Goal: Task Accomplishment & Management: Manage account settings

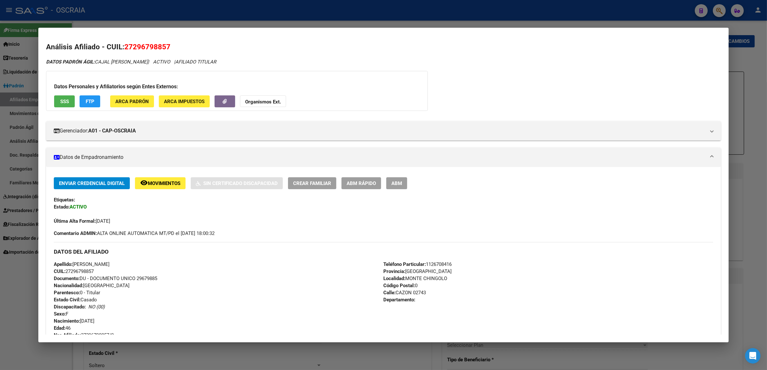
scroll to position [110, 0]
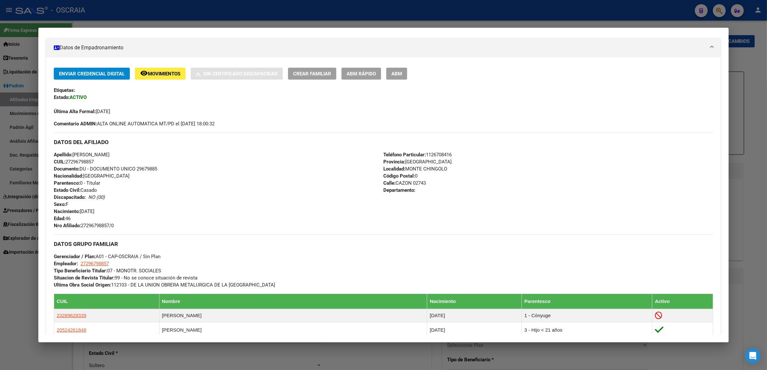
click at [625, 18] on div at bounding box center [383, 185] width 767 height 370
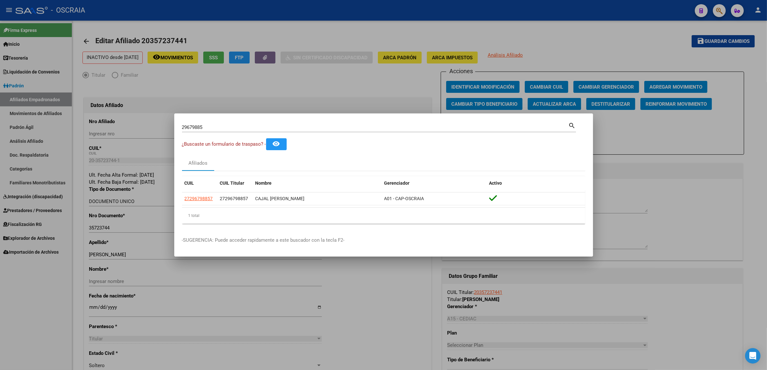
click at [151, 74] on div at bounding box center [383, 185] width 767 height 370
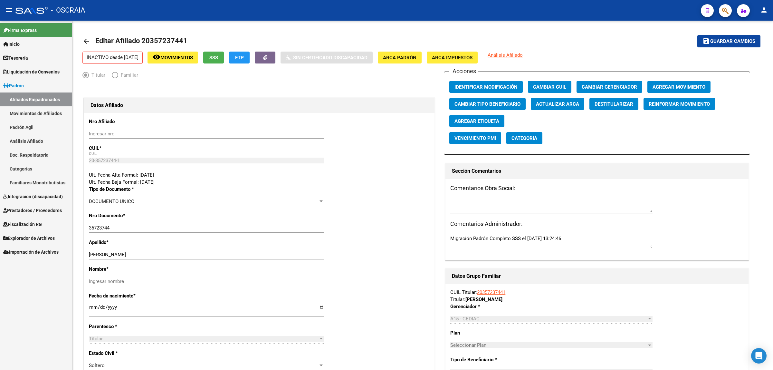
click at [39, 194] on span "Integración (discapacidad)" at bounding box center [33, 196] width 60 height 7
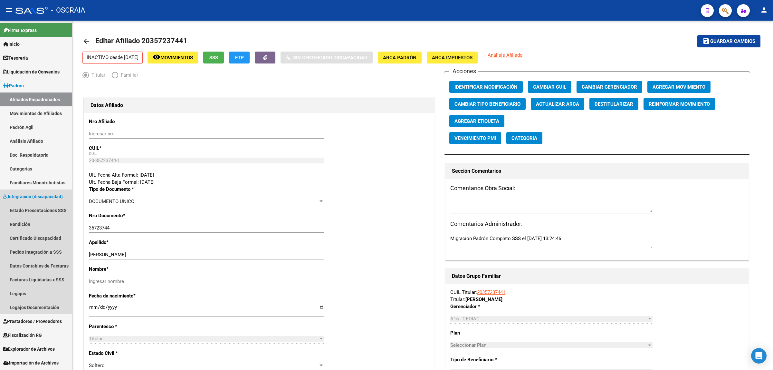
click at [37, 196] on span "Integración (discapacidad)" at bounding box center [33, 196] width 60 height 7
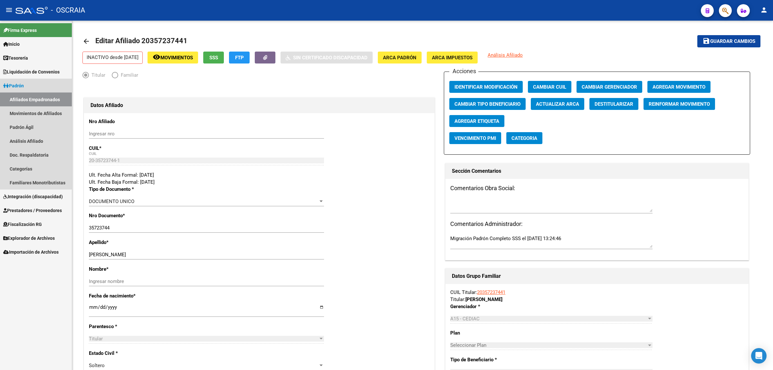
click at [49, 98] on link "Afiliados Empadronados" at bounding box center [36, 99] width 72 height 14
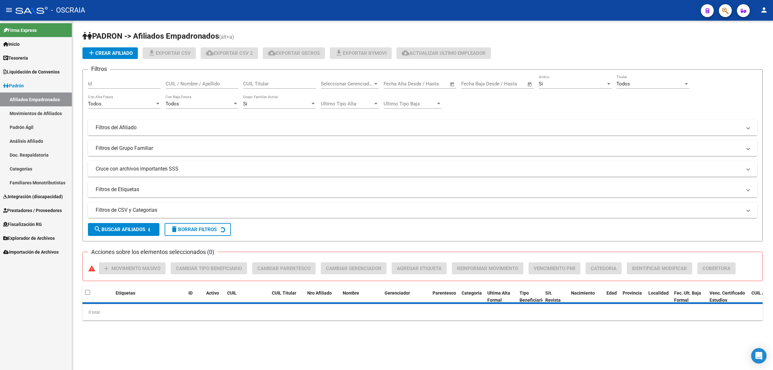
click at [32, 80] on link "Padrón" at bounding box center [36, 86] width 72 height 14
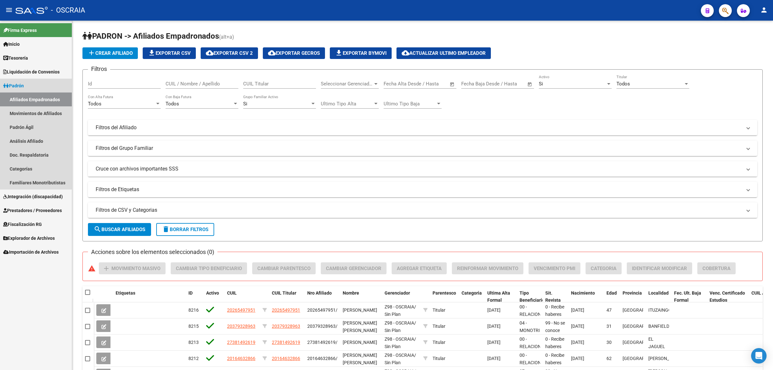
click at [31, 83] on link "Padrón" at bounding box center [36, 86] width 72 height 14
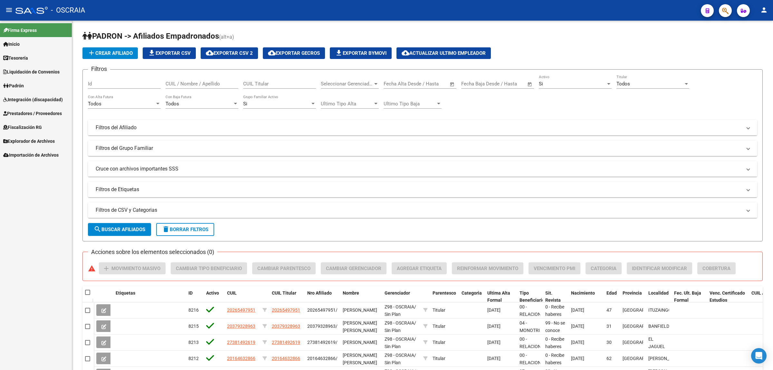
click at [38, 115] on span "Prestadores / Proveedores" at bounding box center [32, 113] width 59 height 7
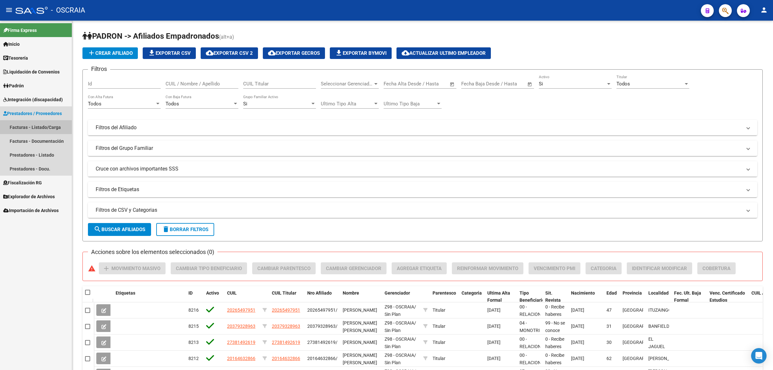
click at [40, 131] on link "Facturas - Listado/Carga" at bounding box center [36, 127] width 72 height 14
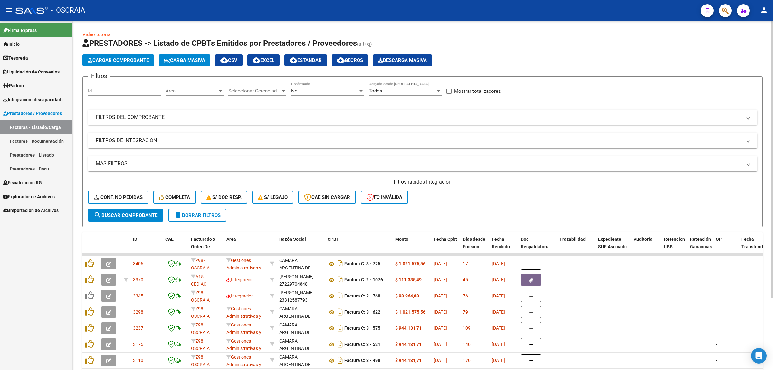
click at [111, 62] on span "Cargar Comprobante" at bounding box center [118, 60] width 61 height 6
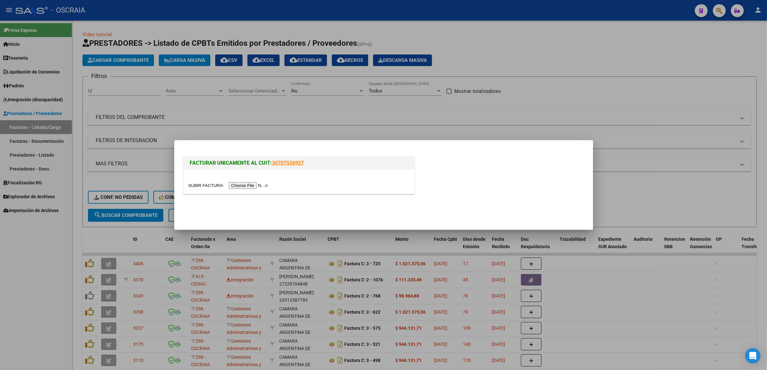
click at [238, 187] on input "file" at bounding box center [230, 185] width 82 height 7
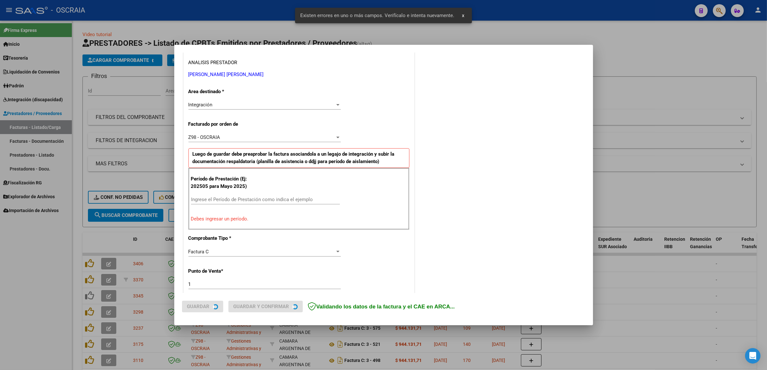
scroll to position [137, 0]
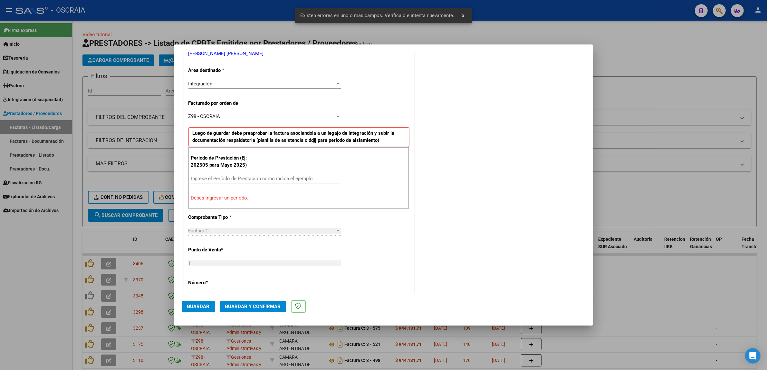
click at [249, 180] on input "Ingrese el Período de Prestación como indica el ejemplo" at bounding box center [265, 179] width 149 height 6
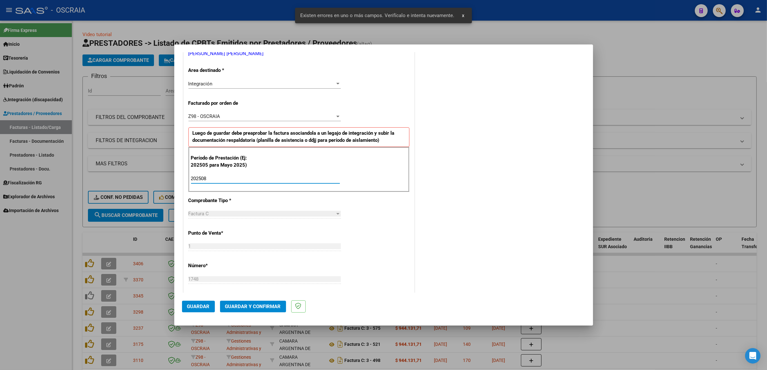
type input "202508"
click at [296, 223] on div "Factura C Seleccionar Tipo" at bounding box center [265, 217] width 152 height 16
click at [201, 307] on span "Guardar" at bounding box center [198, 307] width 23 height 6
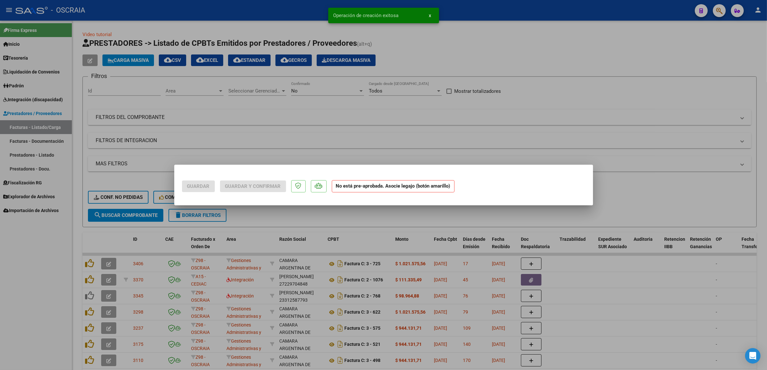
scroll to position [0, 0]
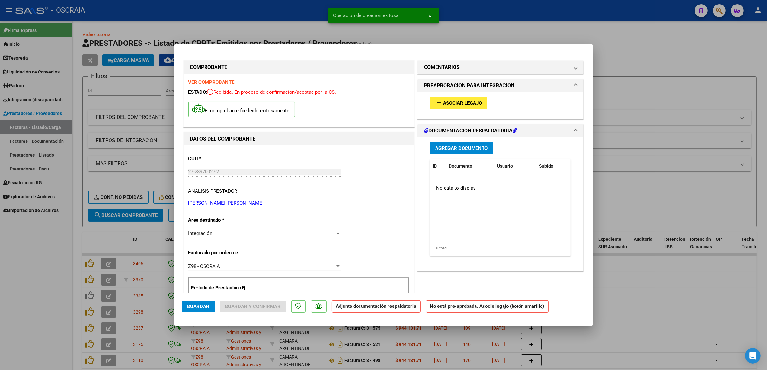
click at [443, 104] on span "Asociar Legajo" at bounding box center [462, 103] width 39 height 6
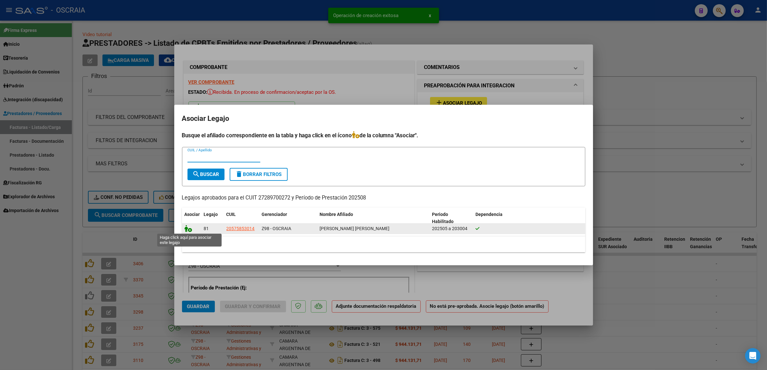
click at [188, 229] on icon at bounding box center [189, 228] width 8 height 7
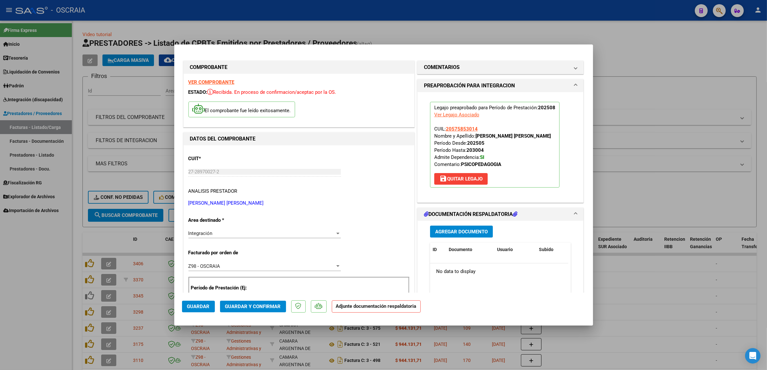
click at [451, 233] on span "Agregar Documento" at bounding box center [461, 232] width 53 height 6
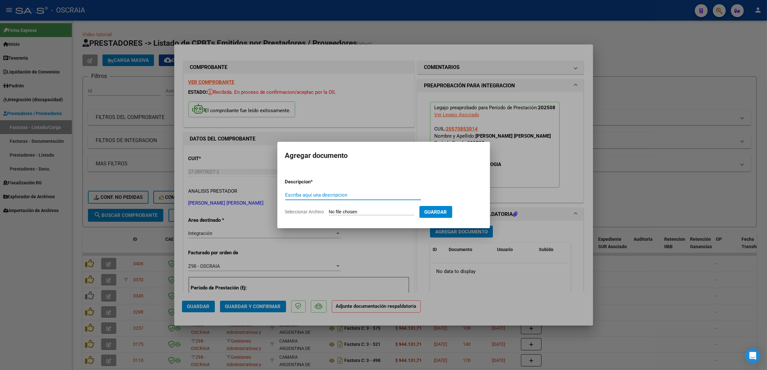
click at [323, 195] on input "Escriba aquí una descripcion" at bounding box center [353, 195] width 136 height 6
type input "PLANILLA DE ASISTENCIA"
click at [381, 214] on input "Seleccionar Archivo" at bounding box center [371, 212] width 85 height 6
type input "C:\fakepath\08-2025 [PERSON_NAME] [PERSON_NAME] FC1748 PSICOPEDAGOGA [PERSON_NA…"
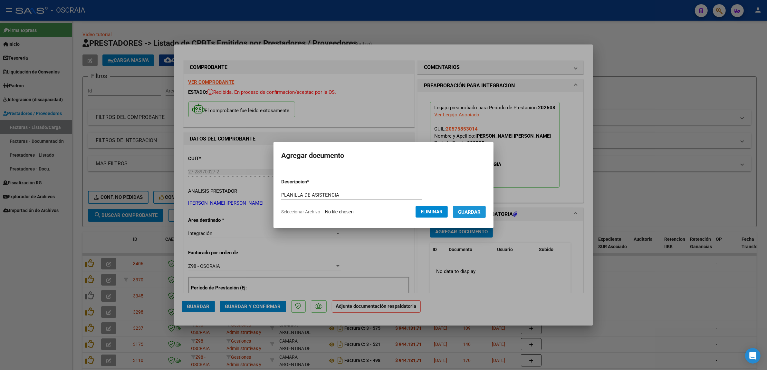
click at [461, 213] on button "Guardar" at bounding box center [469, 212] width 33 height 12
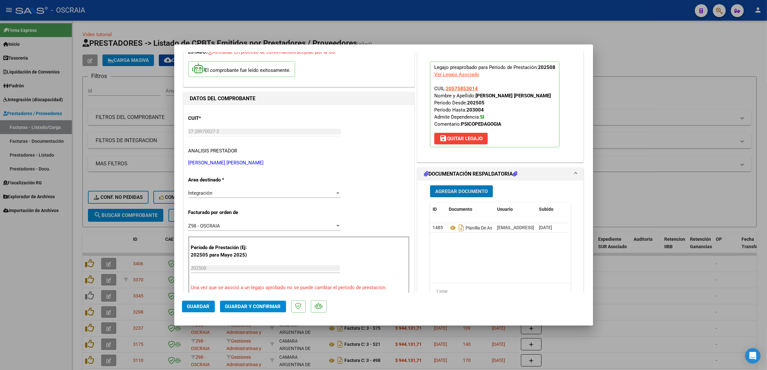
scroll to position [81, 0]
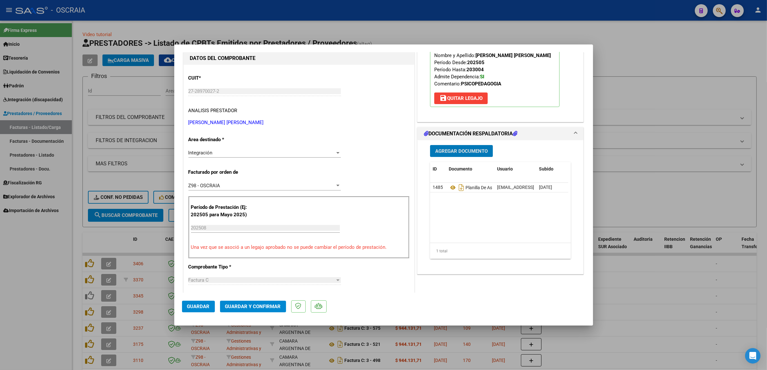
click at [236, 305] on span "Guardar y Confirmar" at bounding box center [253, 307] width 56 height 6
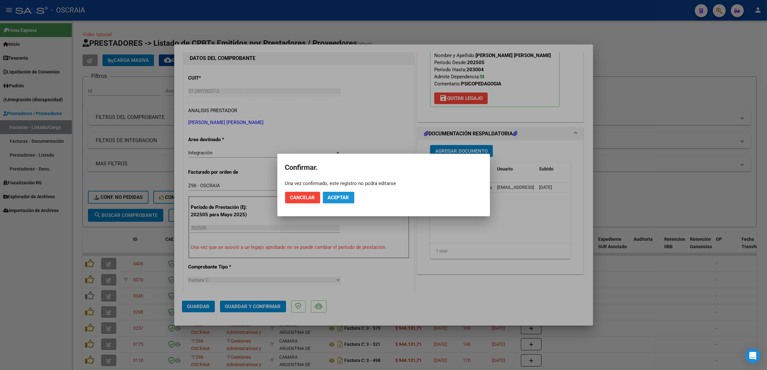
click at [348, 195] on span "Aceptar" at bounding box center [338, 198] width 21 height 6
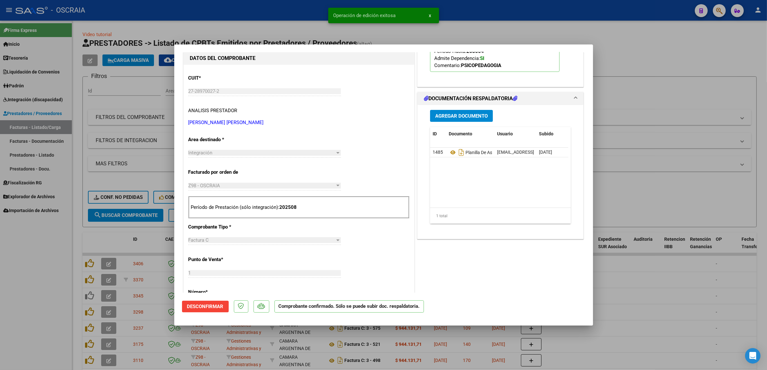
click at [297, 39] on div at bounding box center [383, 185] width 767 height 370
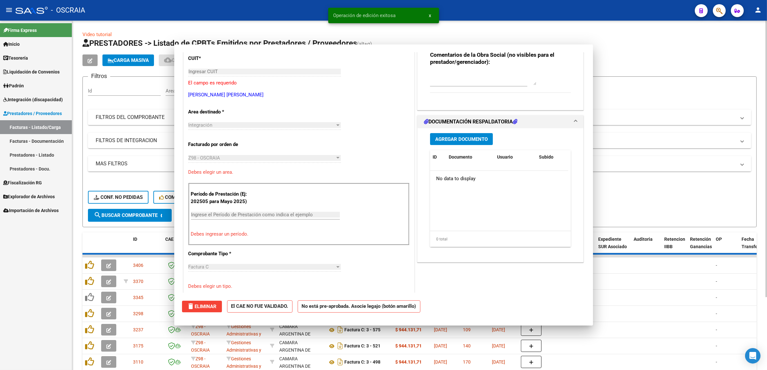
scroll to position [0, 0]
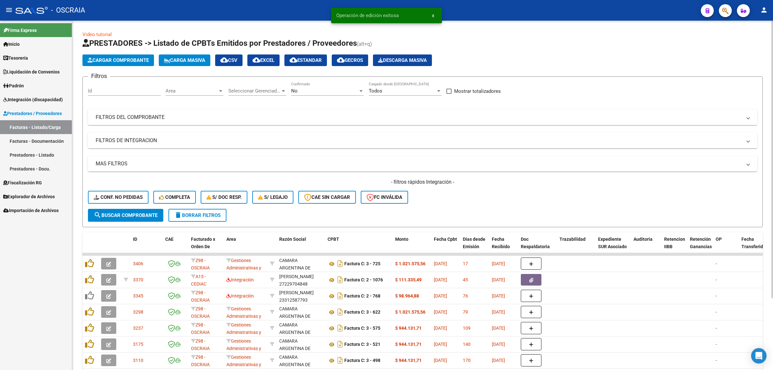
click at [129, 189] on div "- filtros rápidos Integración - Conf. no pedidas Completa S/ Doc Resp. S/ legaj…" at bounding box center [423, 194] width 670 height 30
click at [129, 192] on button "Conf. no pedidas" at bounding box center [118, 197] width 61 height 13
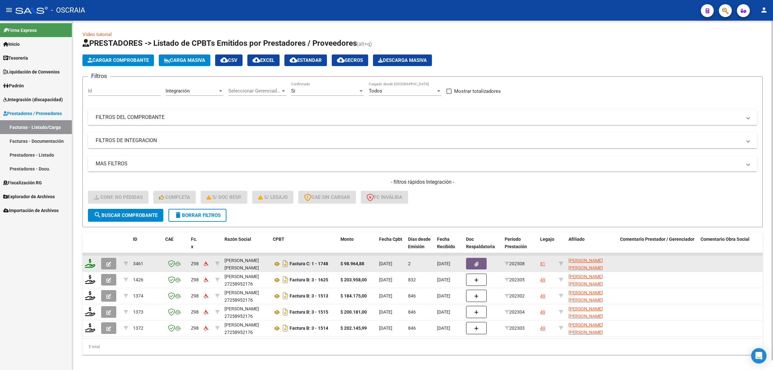
click at [90, 266] on icon at bounding box center [90, 263] width 10 height 9
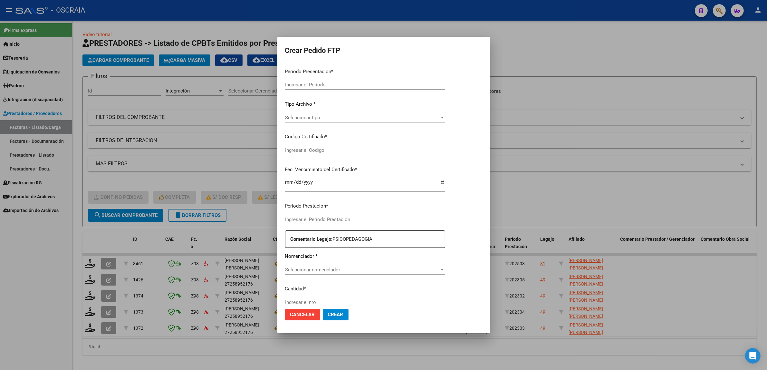
type input "202508"
type input "$ 98.964,88"
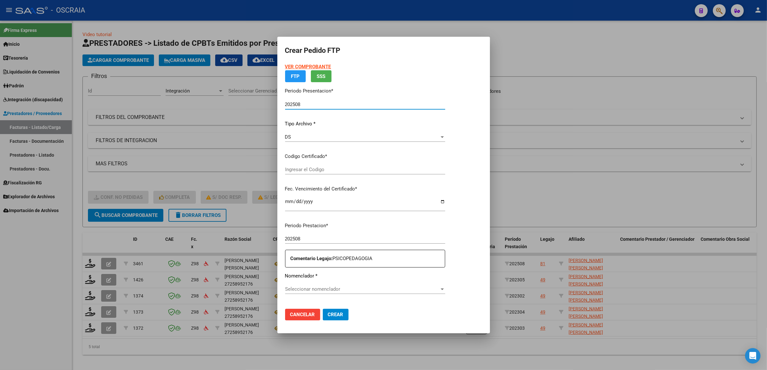
type input "ARG02000575853012025042820300428BSAS376"
type input "[DATE]"
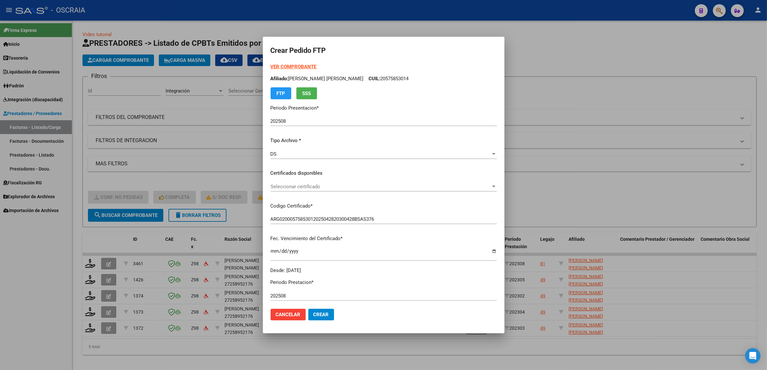
click at [324, 193] on div "Seleccionar certificado Seleccionar certificado" at bounding box center [384, 190] width 226 height 16
click at [324, 191] on div "Seleccionar certificado Seleccionar certificado" at bounding box center [384, 187] width 226 height 10
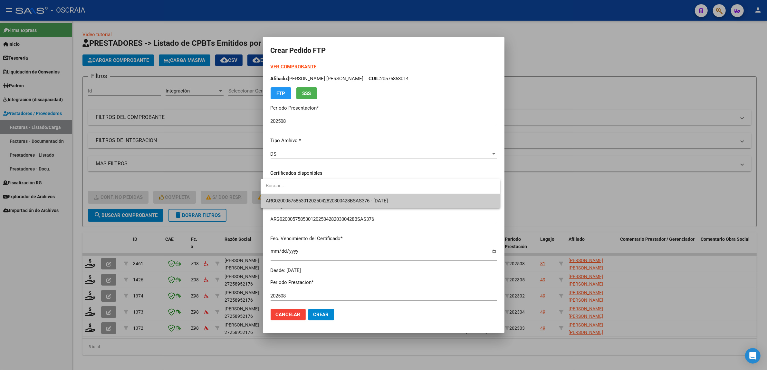
click at [340, 195] on span "ARG02000575853012025042820300428BSAS376 - [DATE]" at bounding box center [380, 201] width 229 height 15
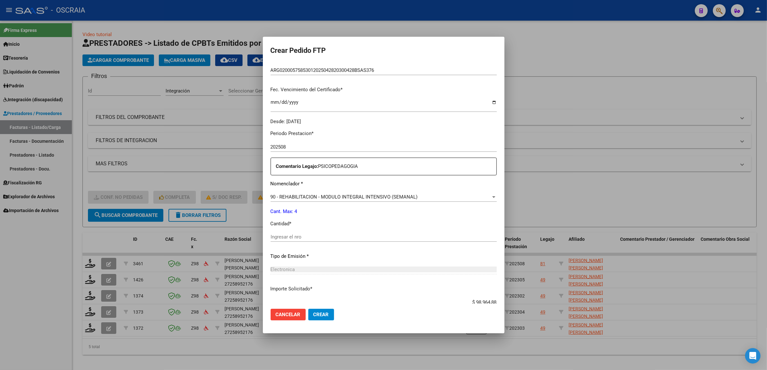
scroll to position [161, 0]
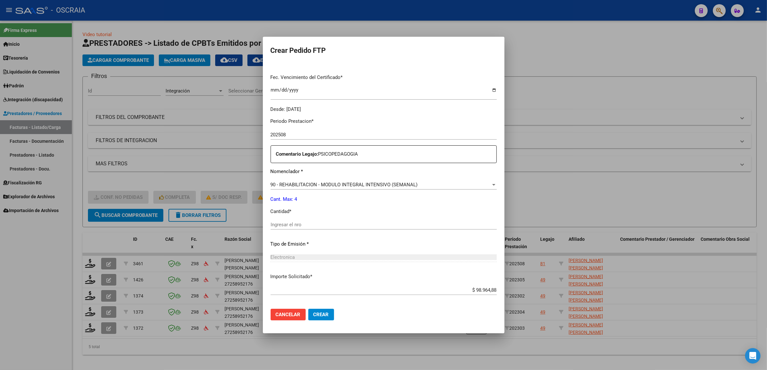
click at [310, 224] on input "Ingresar el nro" at bounding box center [384, 225] width 226 height 6
type input "4"
click at [342, 254] on div "Electronica" at bounding box center [384, 257] width 226 height 6
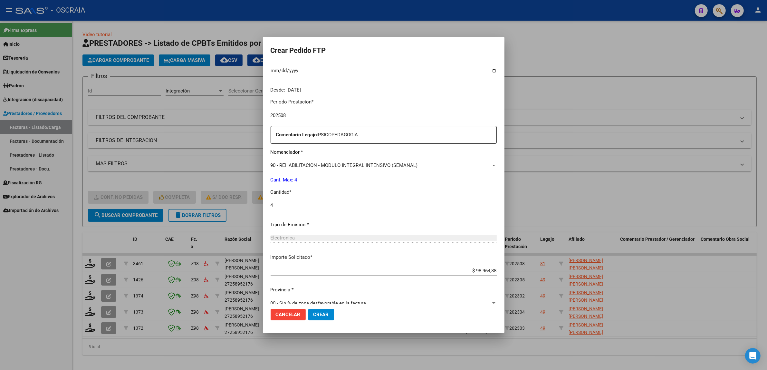
scroll to position [191, 0]
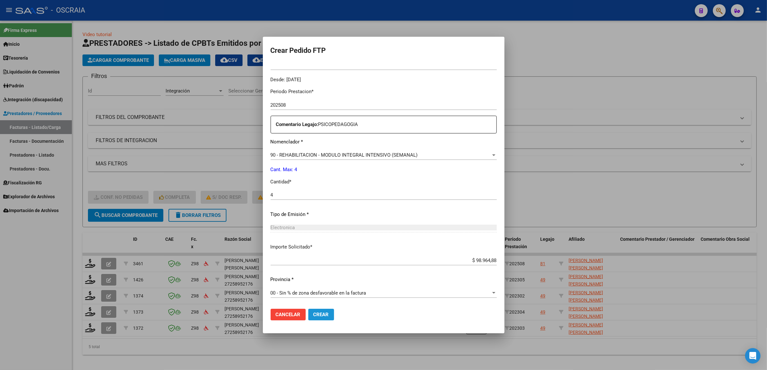
click at [318, 313] on span "Crear" at bounding box center [321, 315] width 15 height 6
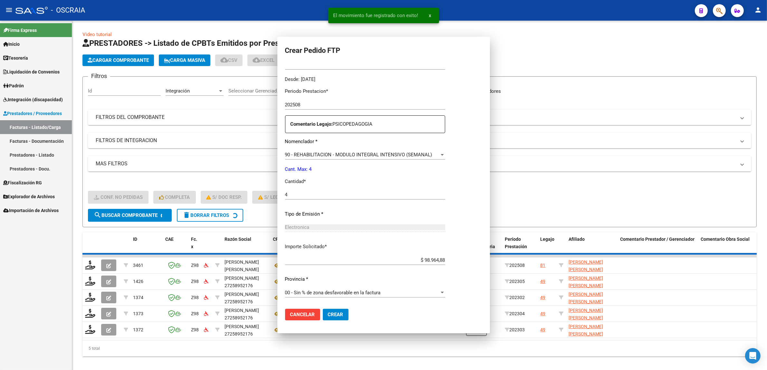
scroll to position [155, 0]
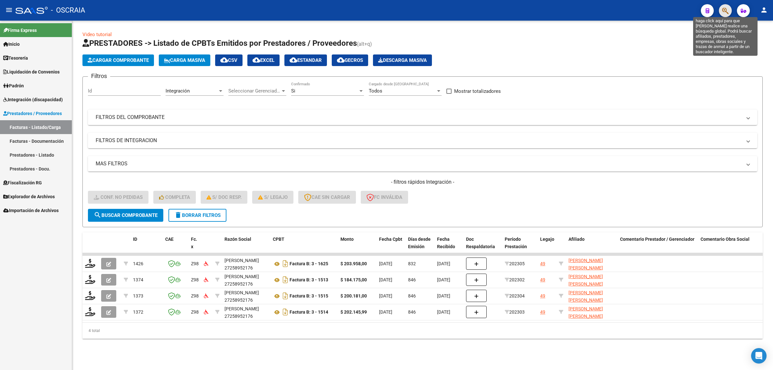
click at [727, 9] on icon "button" at bounding box center [726, 10] width 6 height 7
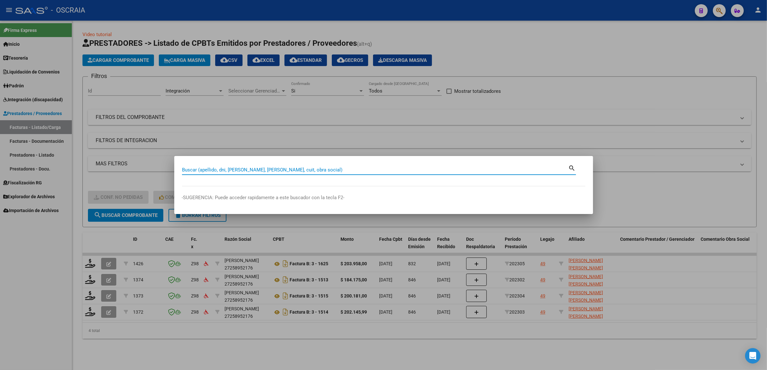
paste input "57.585.301"
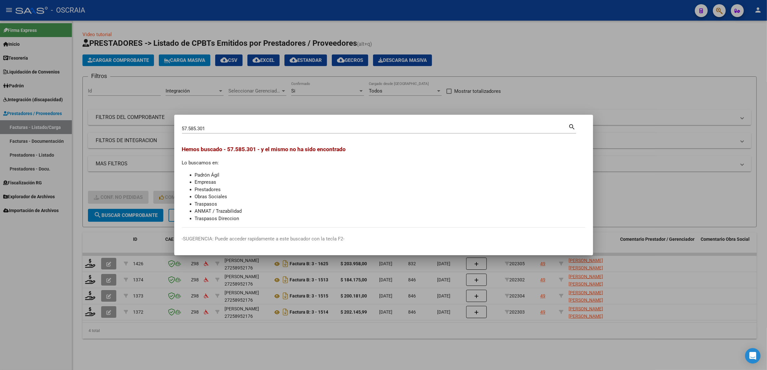
click at [198, 124] on div "57.585.301 Buscar (apellido, dni, cuil, [PERSON_NAME], cuit, obra social)" at bounding box center [375, 129] width 387 height 10
click at [198, 126] on input "57.585.301" at bounding box center [375, 129] width 387 height 6
click at [189, 128] on input "57.585301" at bounding box center [375, 129] width 387 height 6
type input "57585301"
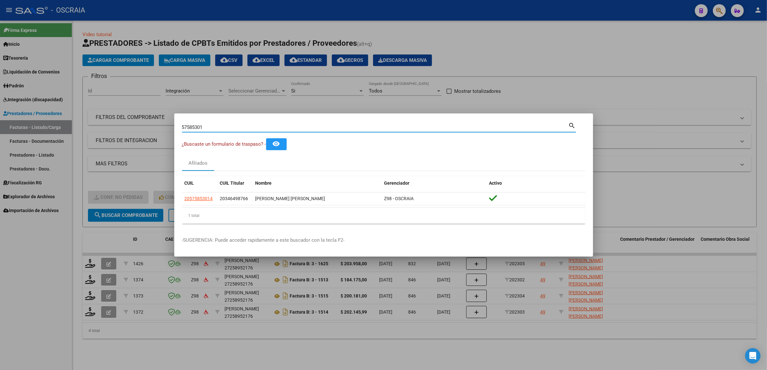
click at [593, 94] on div at bounding box center [383, 185] width 767 height 370
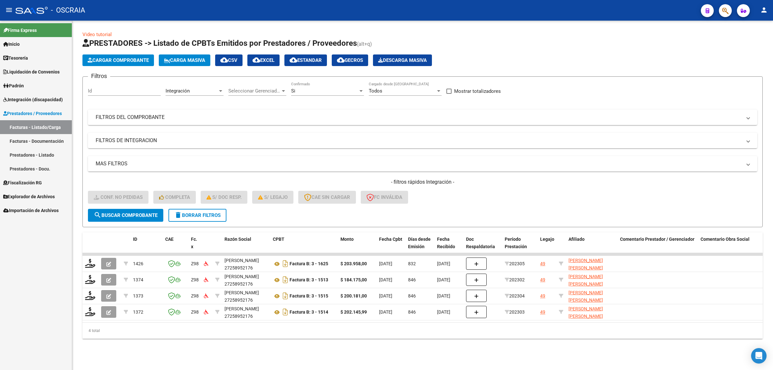
click at [723, 14] on icon "button" at bounding box center [726, 10] width 6 height 7
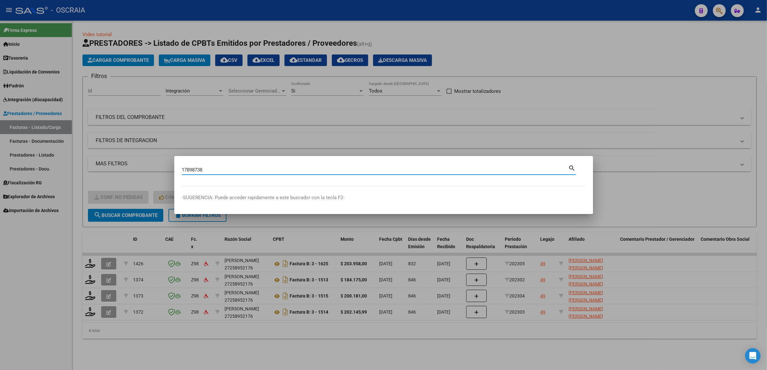
type input "17898738"
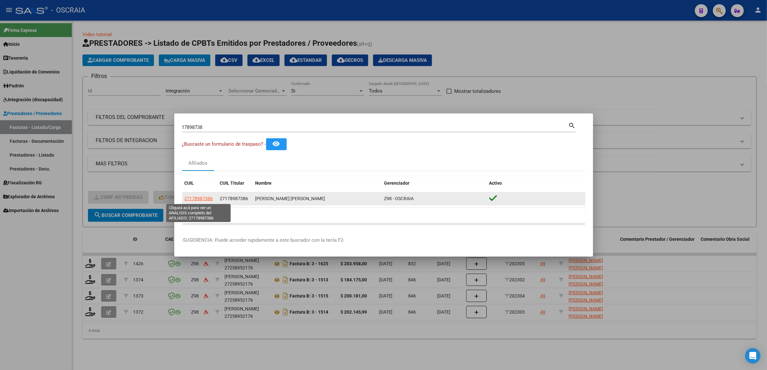
click at [210, 200] on span "27178987386" at bounding box center [199, 198] width 28 height 5
type textarea "27178987386"
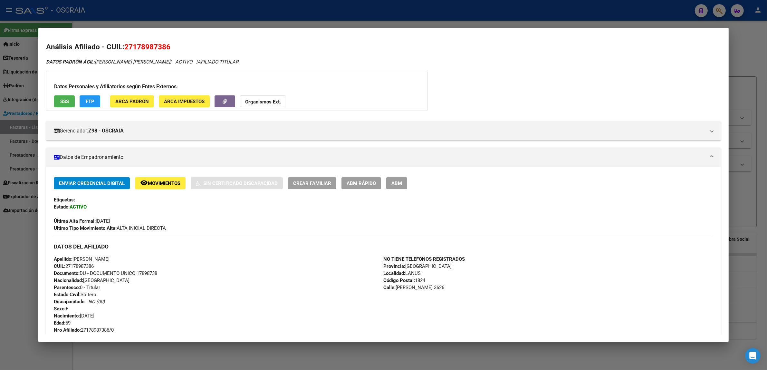
click at [62, 103] on span "SSS" at bounding box center [64, 102] width 9 height 6
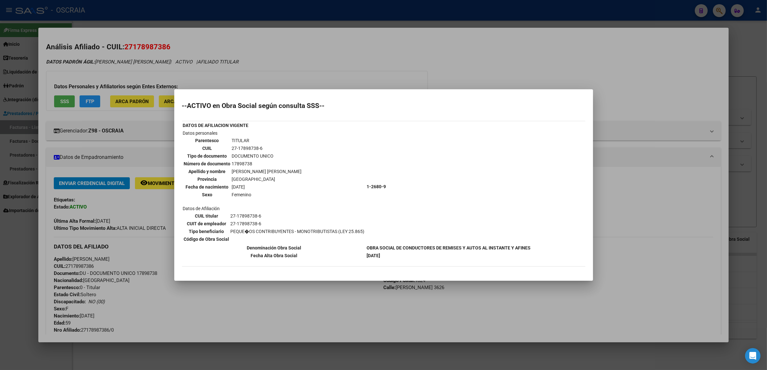
click at [408, 55] on div at bounding box center [383, 185] width 767 height 370
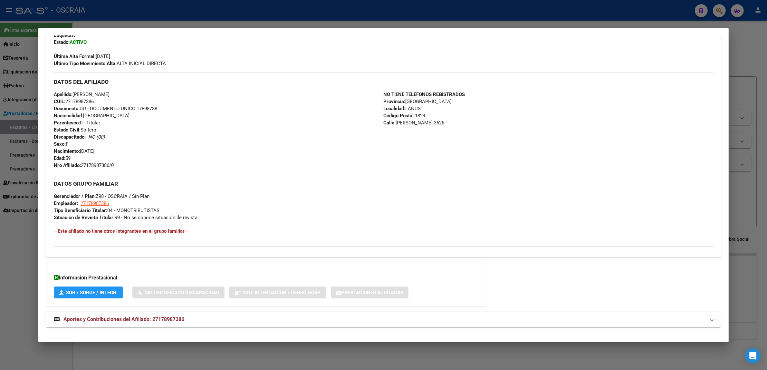
scroll to position [171, 0]
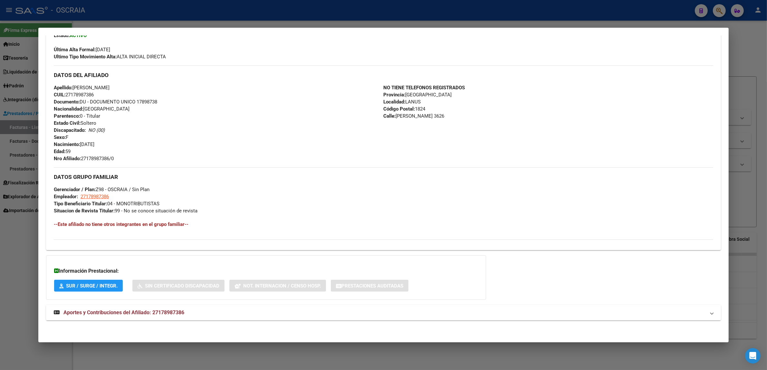
click at [141, 306] on mat-expansion-panel-header "Aportes y Contribuciones del Afiliado: 27178987386" at bounding box center [383, 312] width 675 height 15
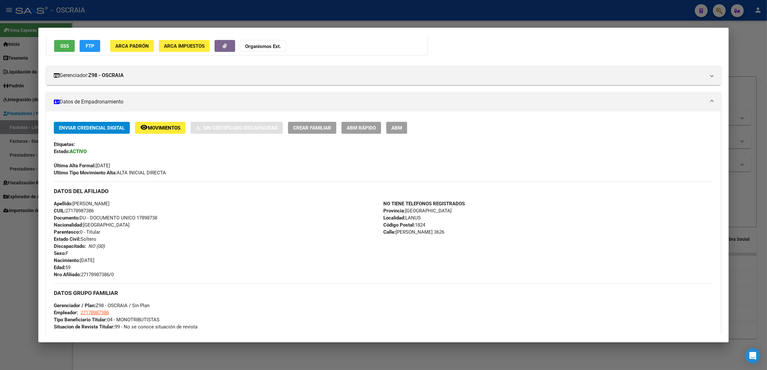
scroll to position [0, 0]
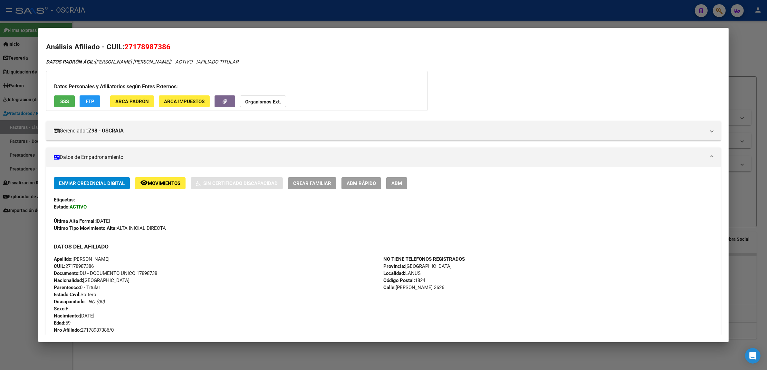
click at [139, 44] on span "27178987386" at bounding box center [147, 47] width 46 height 8
copy span "27178987386"
click at [262, 28] on mat-dialog-container "Análisis Afiliado - CUIL: 27178987386 DATOS PADRÓN ÁGIL: [PERSON_NAME] [PERSON_…" at bounding box center [383, 185] width 691 height 315
drag, startPoint x: 189, startPoint y: 22, endPoint x: 186, endPoint y: 25, distance: 4.1
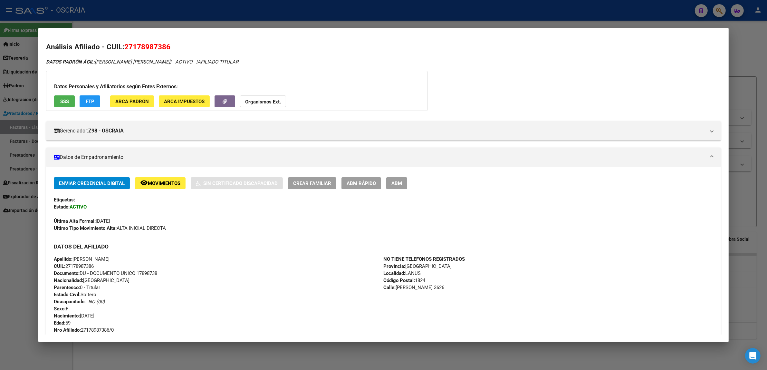
click at [188, 24] on div at bounding box center [383, 185] width 767 height 370
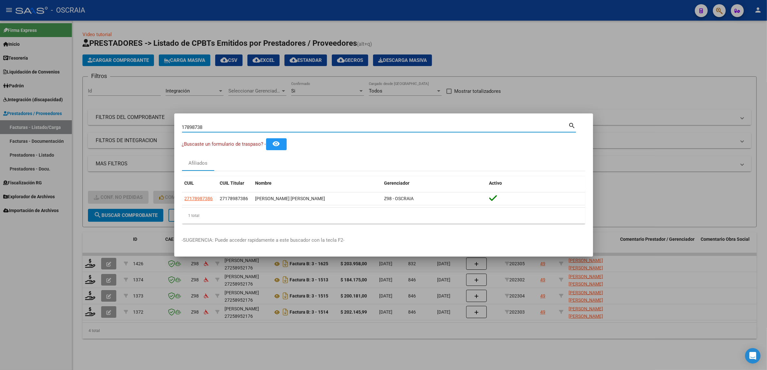
click at [218, 126] on input "17898738" at bounding box center [375, 127] width 387 height 6
paste input "37363132"
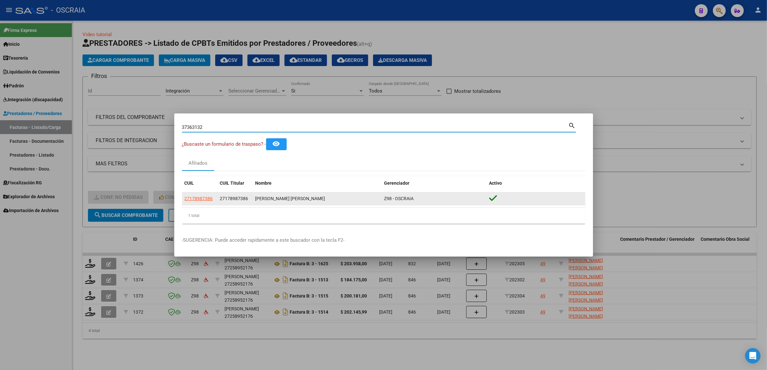
type input "37363132"
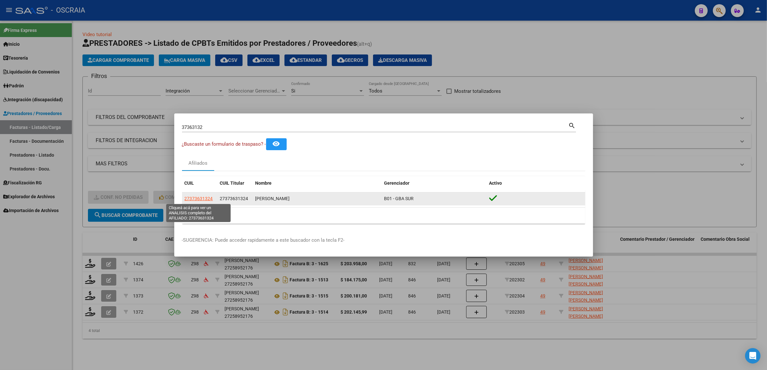
click at [200, 199] on span "27373631324" at bounding box center [199, 198] width 28 height 5
type textarea "27373631324"
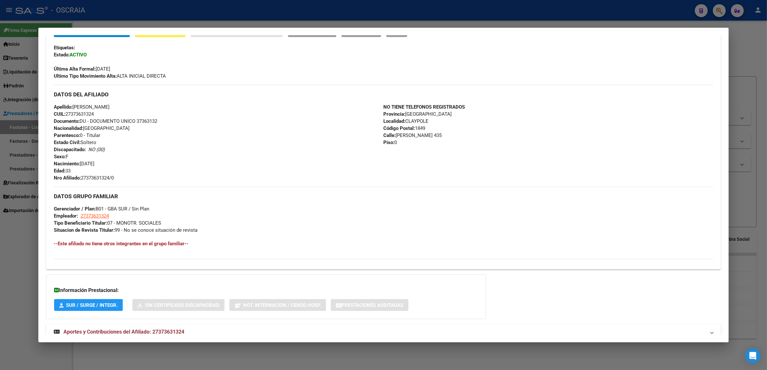
scroll to position [161, 0]
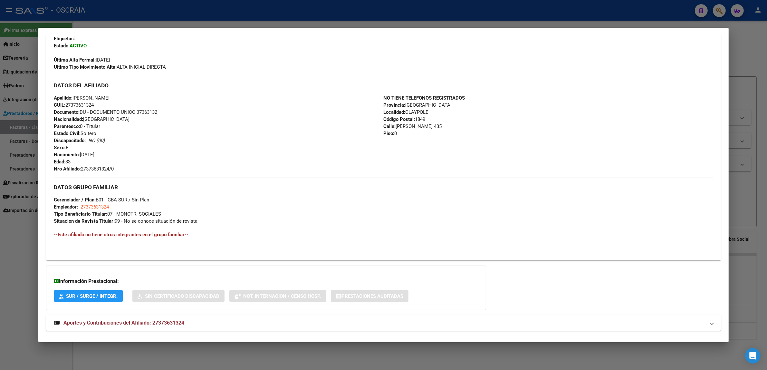
click at [217, 318] on mat-expansion-panel-header "Aportes y Contribuciones del Afiliado: 27373631324" at bounding box center [383, 322] width 675 height 15
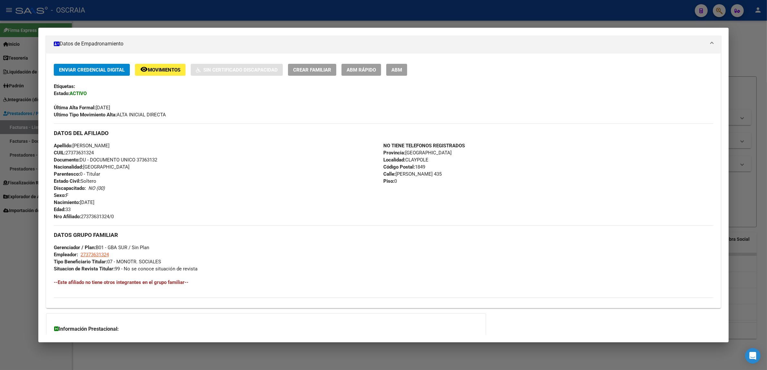
scroll to position [18, 0]
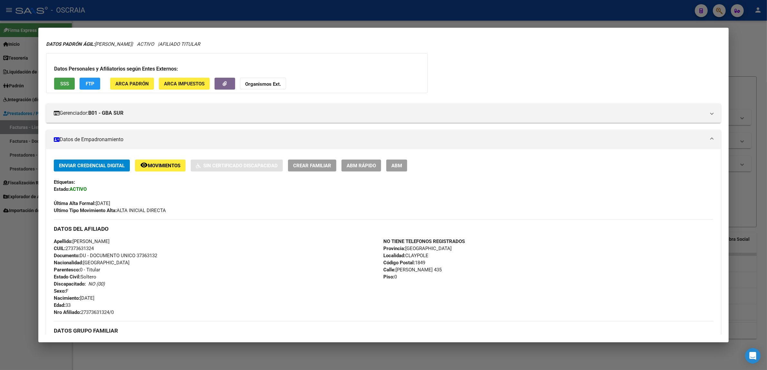
click at [56, 79] on button "SSS" at bounding box center [64, 84] width 21 height 12
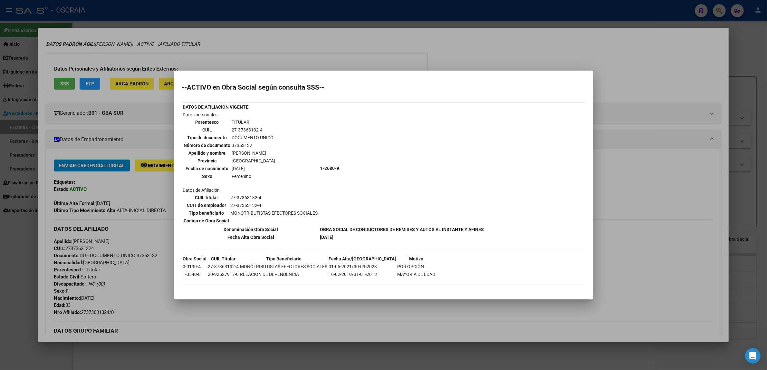
click at [102, 258] on div at bounding box center [383, 185] width 767 height 370
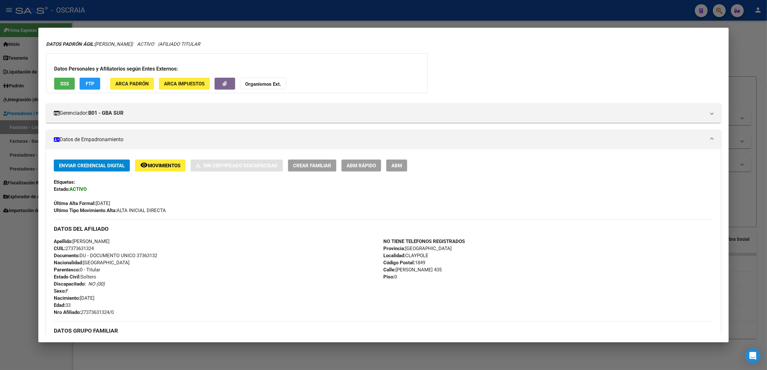
click at [402, 163] on button "ABM" at bounding box center [396, 166] width 21 height 12
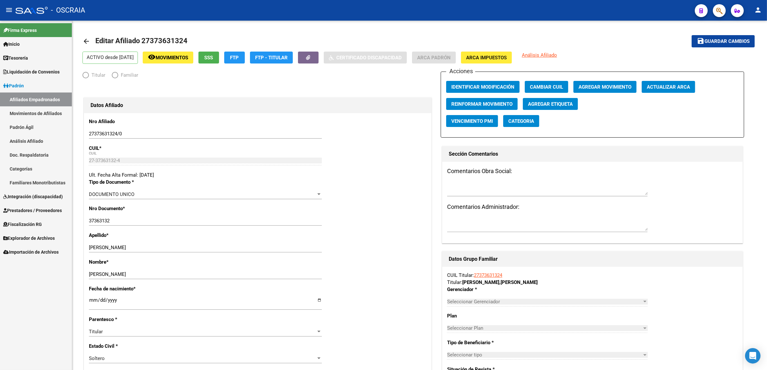
radio input "true"
type input "27-37363132-4"
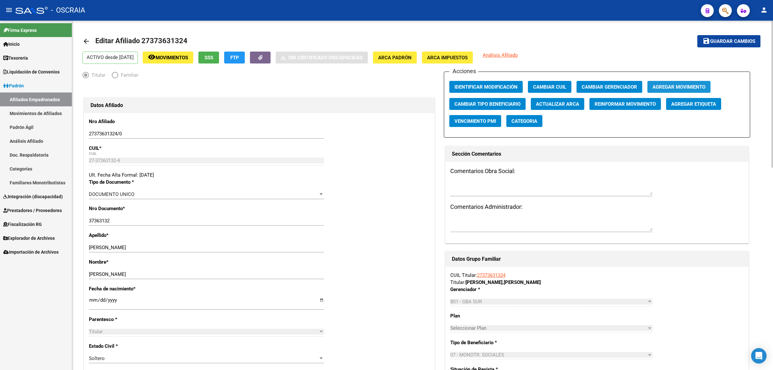
click at [694, 86] on span "Agregar Movimiento" at bounding box center [679, 87] width 53 height 6
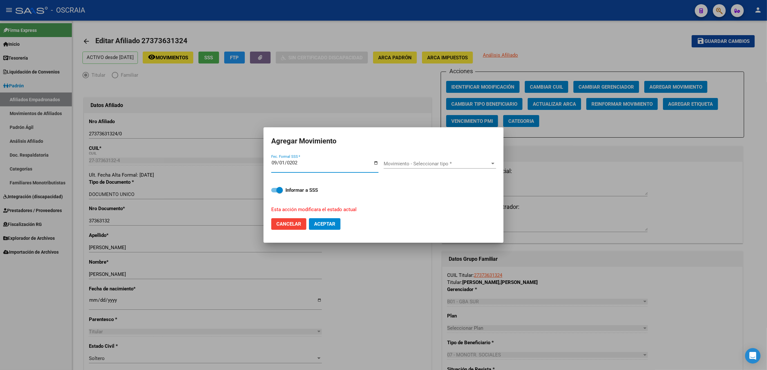
type input "[DATE]"
click at [417, 168] on div "Movimiento - Seleccionar tipo * Movimiento - Seleccionar tipo *" at bounding box center [440, 164] width 112 height 10
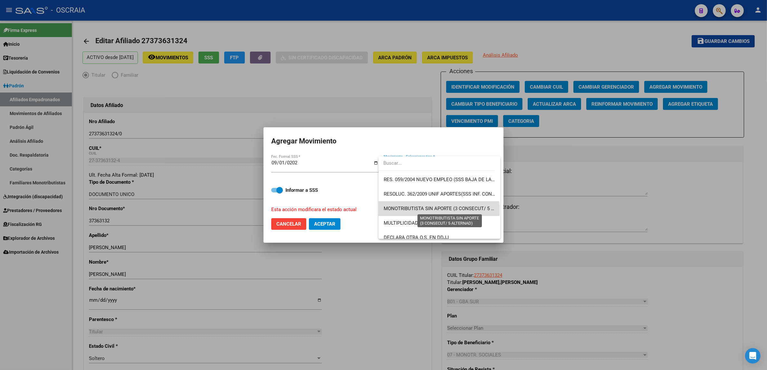
scroll to position [161, 0]
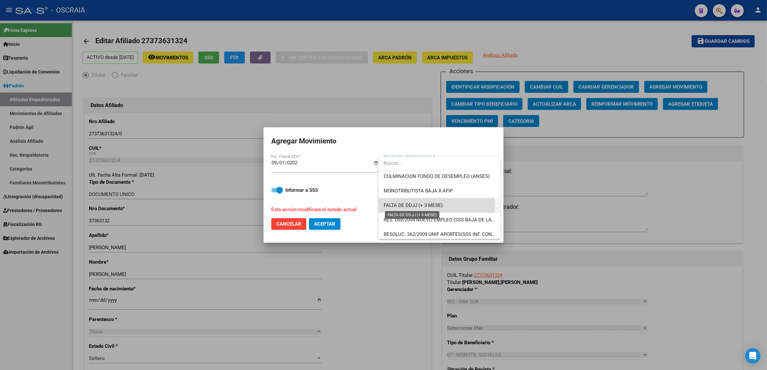
drag, startPoint x: 439, startPoint y: 210, endPoint x: 404, endPoint y: 205, distance: 34.9
click at [404, 205] on span "FALTA DE DDJJ (+ 3 MESE)" at bounding box center [413, 205] width 59 height 6
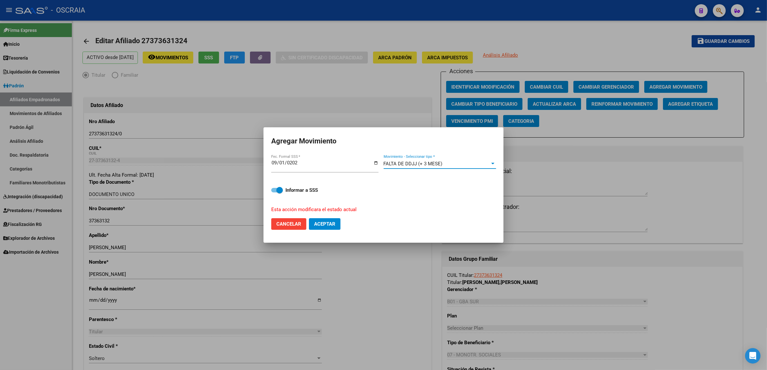
click at [419, 161] on span "FALTA DE DDJJ (+ 3 MESE)" at bounding box center [413, 164] width 59 height 6
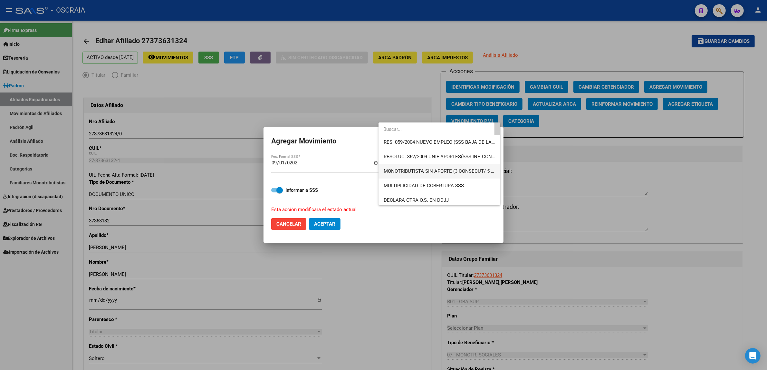
scroll to position [215, 0]
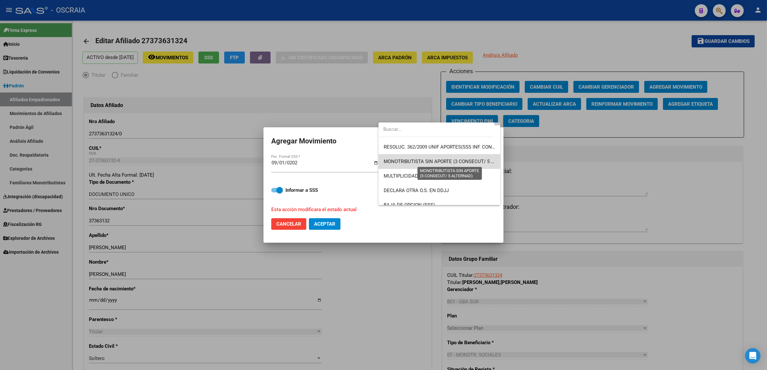
click at [471, 163] on span "MONOTRIBUTISTA SIN APORTE (3 CONSECUT/ 5 ALTERNAD)" at bounding box center [450, 162] width 133 height 6
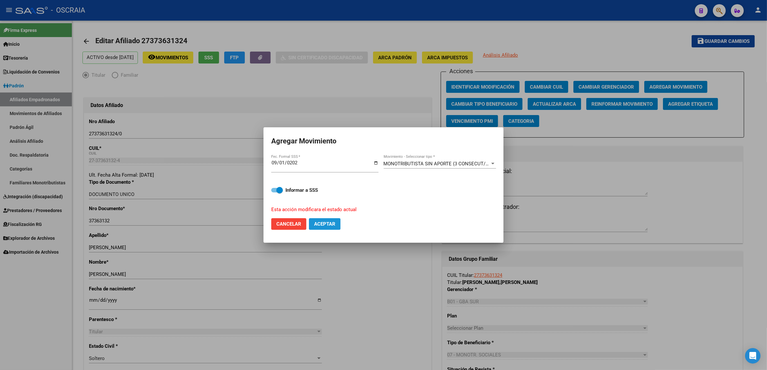
drag, startPoint x: 329, startPoint y: 226, endPoint x: 533, endPoint y: 237, distance: 204.3
click at [329, 227] on button "Aceptar" at bounding box center [325, 224] width 32 height 12
checkbox input "false"
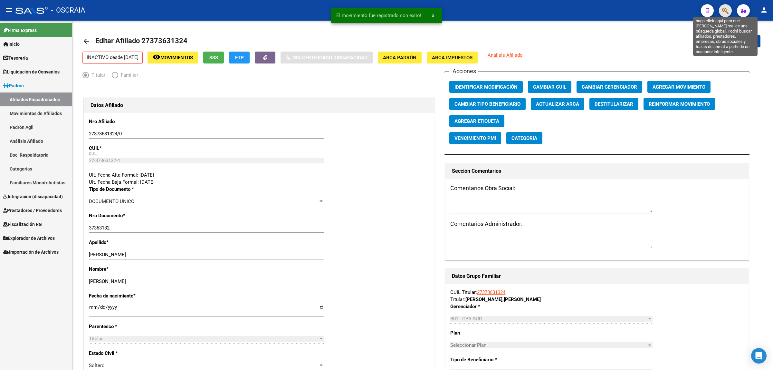
click at [724, 13] on icon "button" at bounding box center [726, 10] width 6 height 7
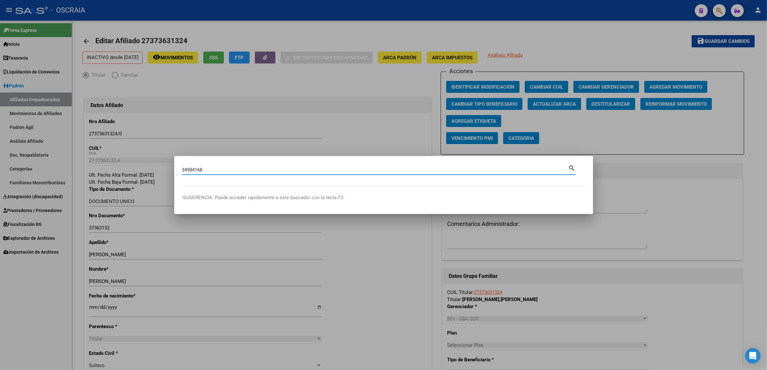
type input "34984168"
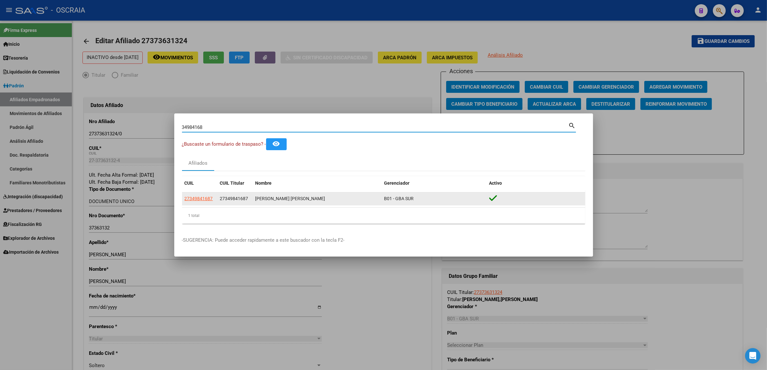
click at [195, 194] on datatable-body-cell "27349841687" at bounding box center [199, 198] width 35 height 13
click at [195, 196] on span "27349841687" at bounding box center [199, 198] width 28 height 5
type textarea "27349841687"
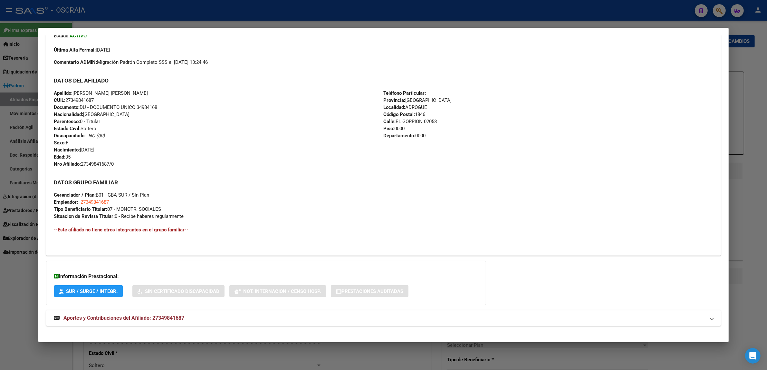
scroll to position [177, 0]
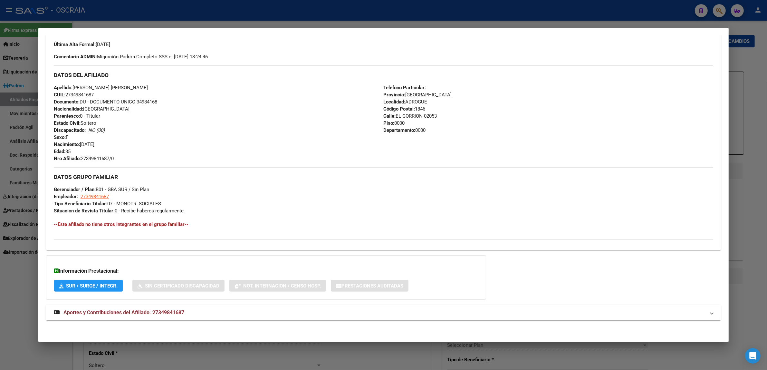
click at [181, 310] on span "Aportes y Contribuciones del Afiliado: 27349841687" at bounding box center [123, 312] width 121 height 6
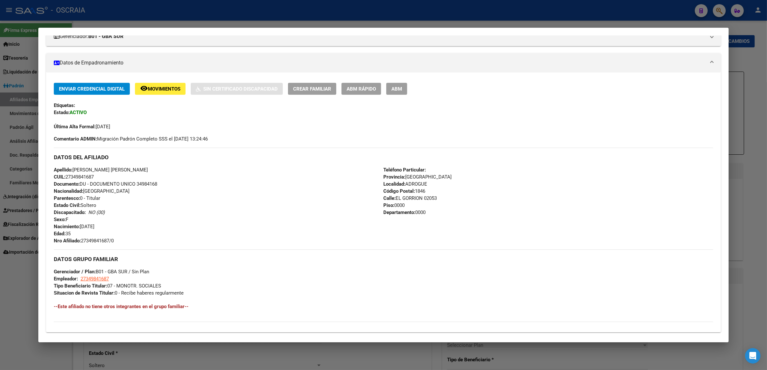
scroll to position [56, 0]
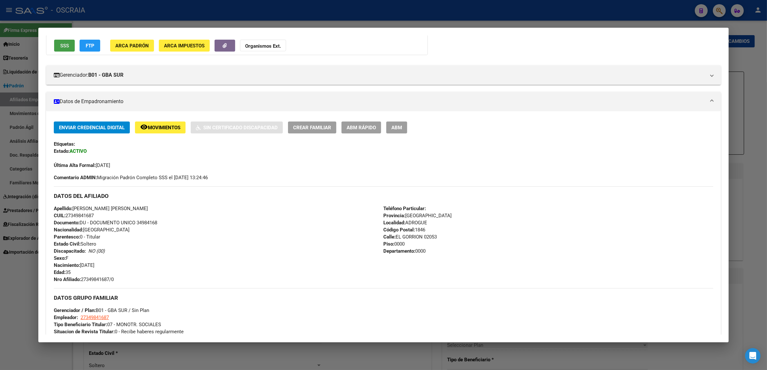
click at [60, 44] on span "SSS" at bounding box center [64, 46] width 9 height 6
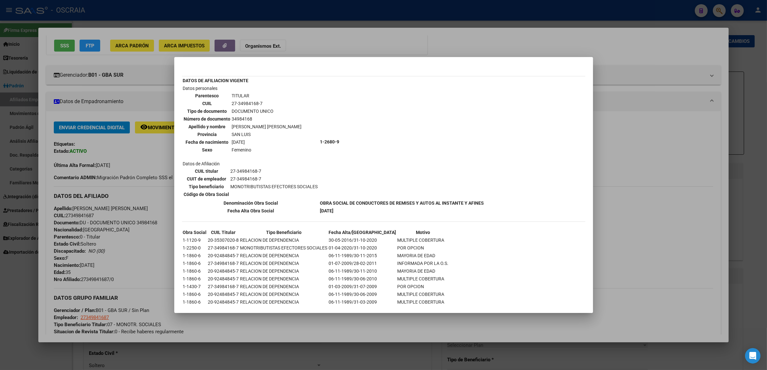
scroll to position [20, 0]
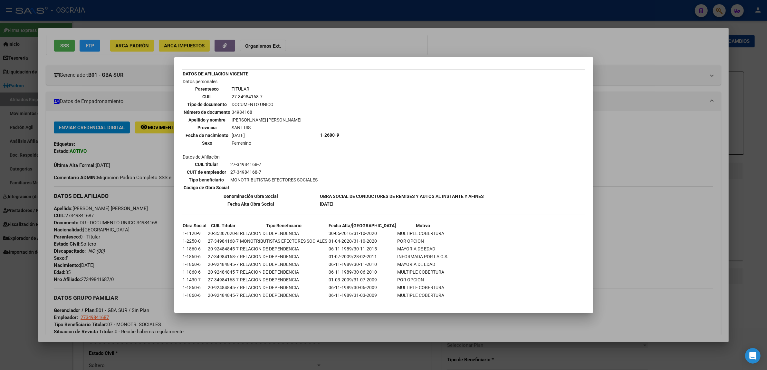
drag, startPoint x: 618, startPoint y: 232, endPoint x: 613, endPoint y: 230, distance: 5.9
click at [617, 232] on div at bounding box center [383, 185] width 767 height 370
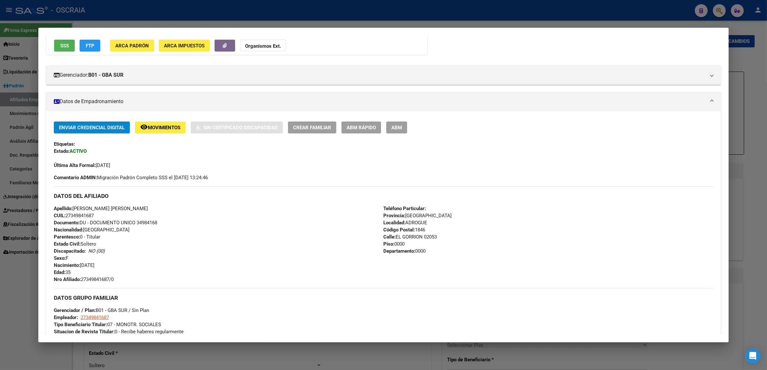
click at [296, 15] on div at bounding box center [383, 185] width 767 height 370
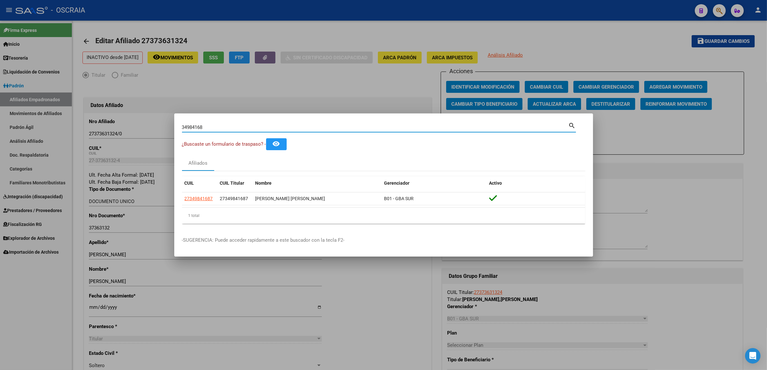
click at [223, 128] on input "34984168" at bounding box center [375, 127] width 387 height 6
paste input "17435287"
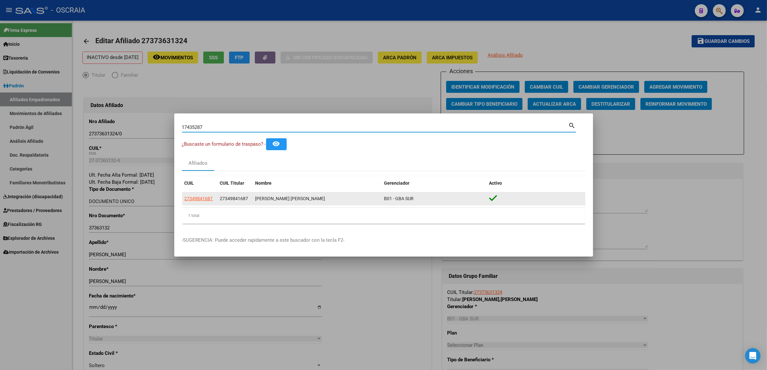
type input "17435287"
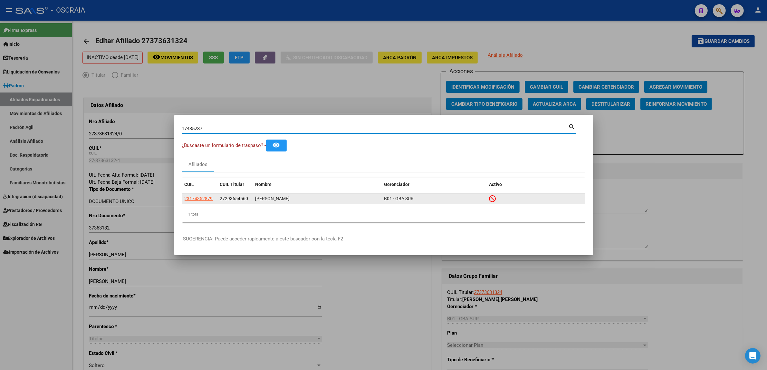
click at [195, 195] on app-link-go-to "23174352879" at bounding box center [199, 198] width 28 height 7
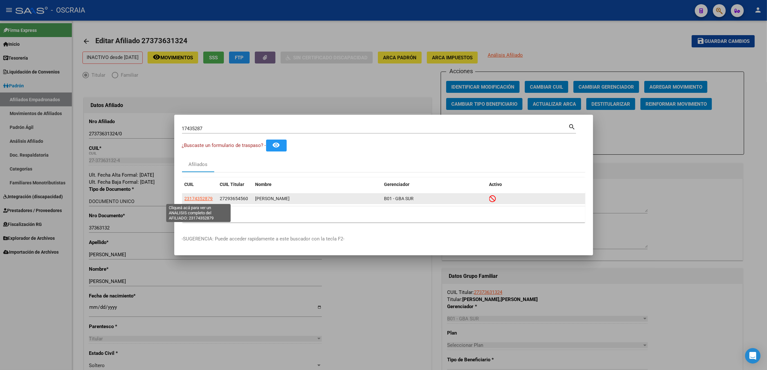
click at [195, 198] on span "23174352879" at bounding box center [199, 198] width 28 height 5
type textarea "23174352879"
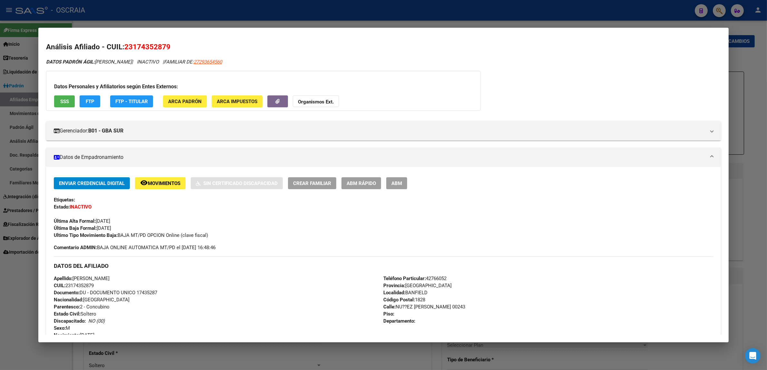
click at [61, 99] on span "SSS" at bounding box center [64, 102] width 9 height 6
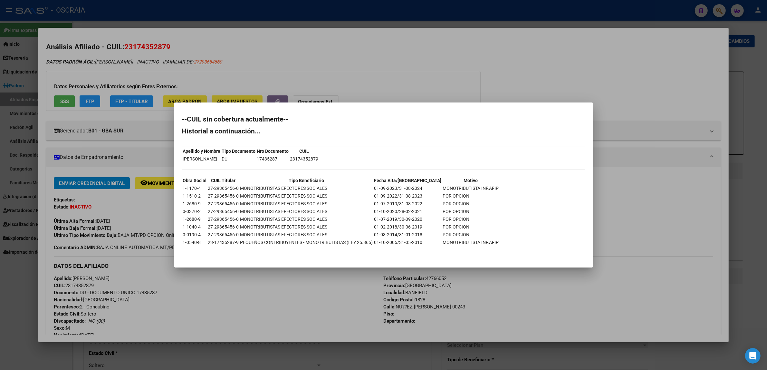
drag, startPoint x: 205, startPoint y: 204, endPoint x: 431, endPoint y: 203, distance: 225.9
click at [431, 203] on tr "1-2680-9 27-29365456-0 MONOTRIBUTISTAS EFECTORES SOCIALES 01-07-2019/31-08-2022…" at bounding box center [341, 203] width 317 height 7
click at [347, 178] on th "Tipo Beneficiario" at bounding box center [306, 180] width 133 height 7
click at [406, 204] on td "01-07-2019/31-08-2022" at bounding box center [408, 203] width 68 height 7
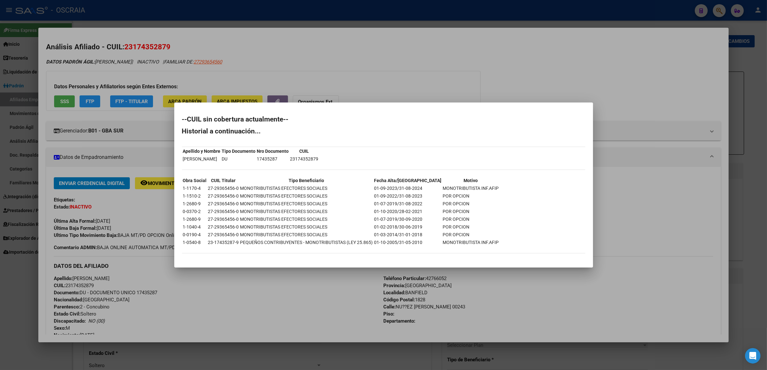
click at [406, 204] on td "01-07-2019/31-08-2022" at bounding box center [408, 203] width 68 height 7
copy td "01-07-2019/31-08-2022"
drag, startPoint x: 278, startPoint y: 69, endPoint x: 270, endPoint y: 40, distance: 29.4
click at [278, 65] on div at bounding box center [383, 185] width 767 height 370
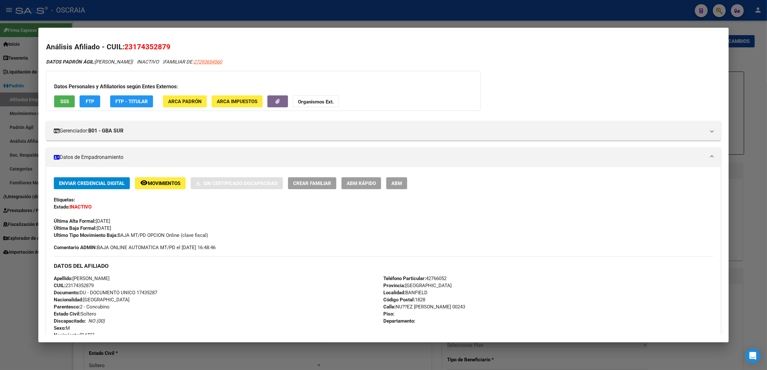
click at [255, 15] on div at bounding box center [383, 185] width 767 height 370
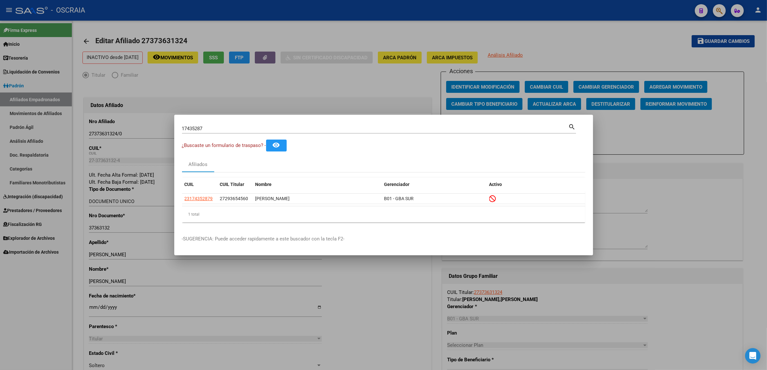
click at [221, 123] on div "17435287 Buscar (apellido, dni, cuil, [PERSON_NAME], cuit, obra social) search" at bounding box center [379, 127] width 394 height 11
drag, startPoint x: 223, startPoint y: 126, endPoint x: 0, endPoint y: 131, distance: 222.7
click at [0, 131] on div "17435287 Buscar (apellido, dni, cuil, nro traspaso, cuit, obra social) search ¿…" at bounding box center [383, 185] width 767 height 370
type input "26049129"
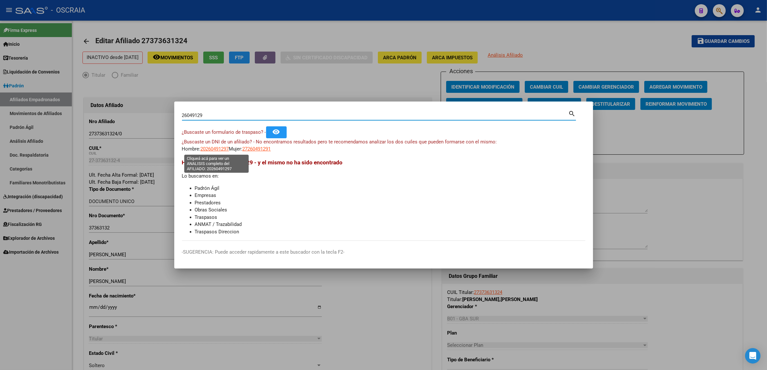
click at [214, 149] on span "20260491297" at bounding box center [215, 149] width 28 height 6
type textarea "20260491297"
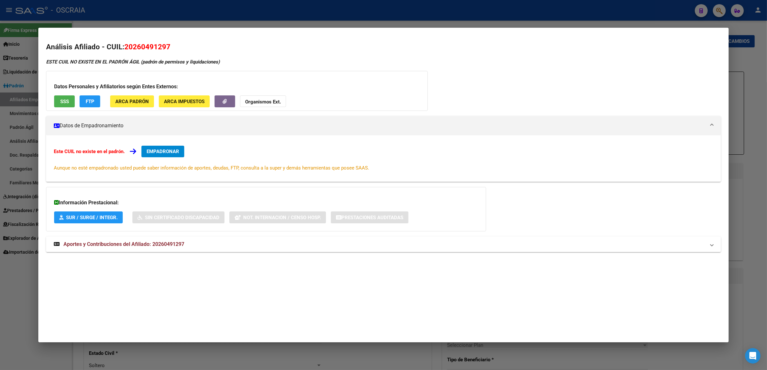
click at [147, 21] on div at bounding box center [383, 185] width 767 height 370
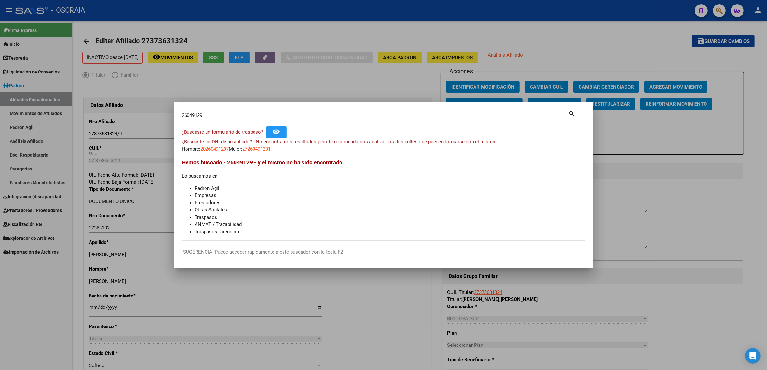
drag, startPoint x: 238, startPoint y: 112, endPoint x: 57, endPoint y: 114, distance: 180.5
click at [57, 114] on div "26049129 Buscar (apellido, dni, cuil, nro traspaso, cuit, obra social) search ¿…" at bounding box center [383, 185] width 767 height 370
click at [218, 110] on div "26049129 Buscar (apellido, dni, [PERSON_NAME], [PERSON_NAME], cuit, obra social…" at bounding box center [379, 114] width 394 height 11
click at [218, 113] on input "26049129" at bounding box center [375, 115] width 387 height 6
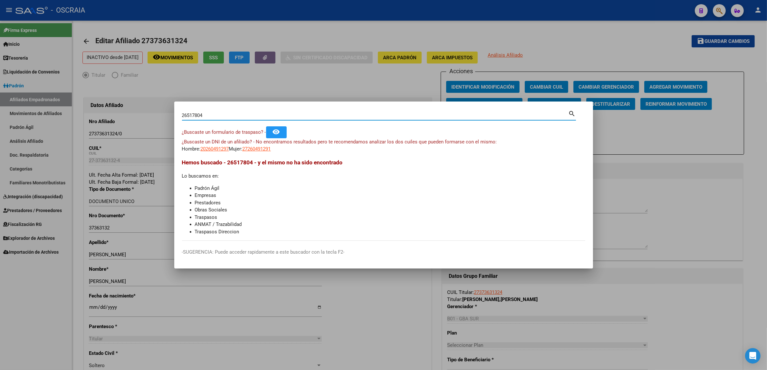
type input "26517804"
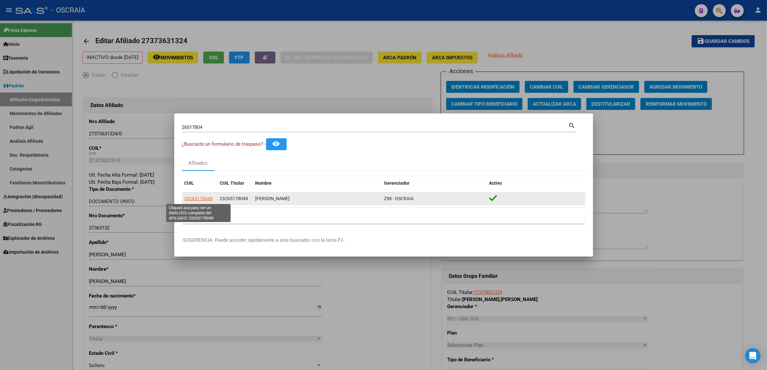
click at [201, 198] on span "23265178049" at bounding box center [199, 198] width 28 height 5
type textarea "23265178049"
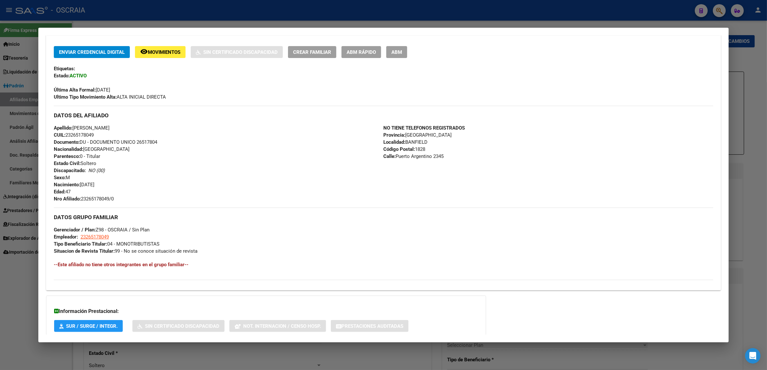
scroll to position [161, 0]
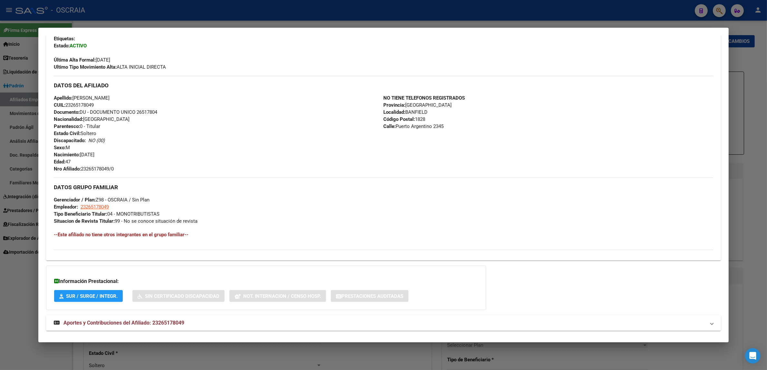
click at [179, 324] on span "Aportes y Contribuciones del Afiliado: 23265178049" at bounding box center [123, 323] width 121 height 6
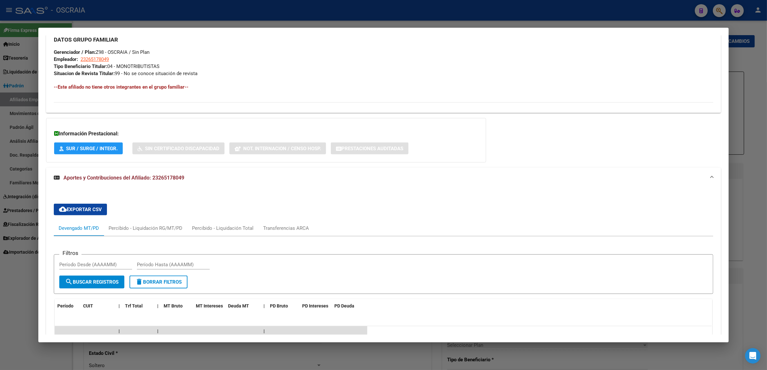
scroll to position [301, 0]
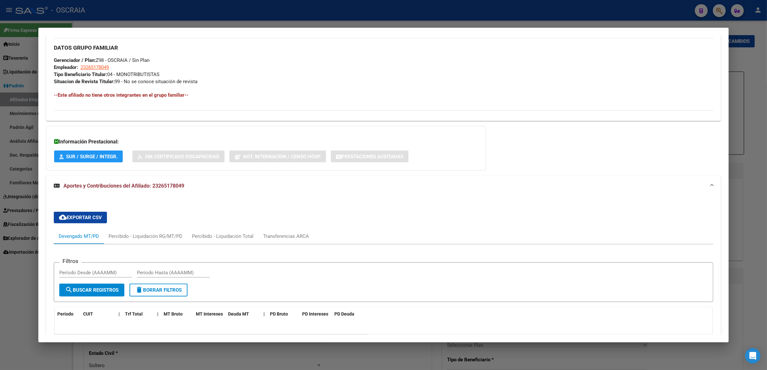
click at [184, 15] on div at bounding box center [383, 185] width 767 height 370
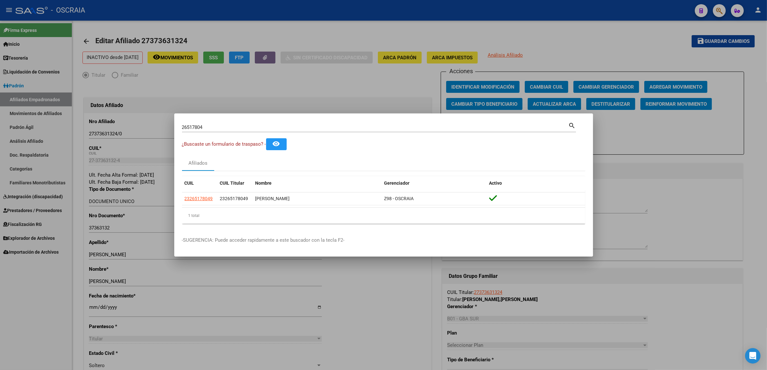
drag, startPoint x: 234, startPoint y: 126, endPoint x: 15, endPoint y: 124, distance: 219.1
click at [15, 125] on div "26517804 Buscar (apellido, dni, cuil, nro traspaso, cuit, obra social) search ¿…" at bounding box center [383, 185] width 767 height 370
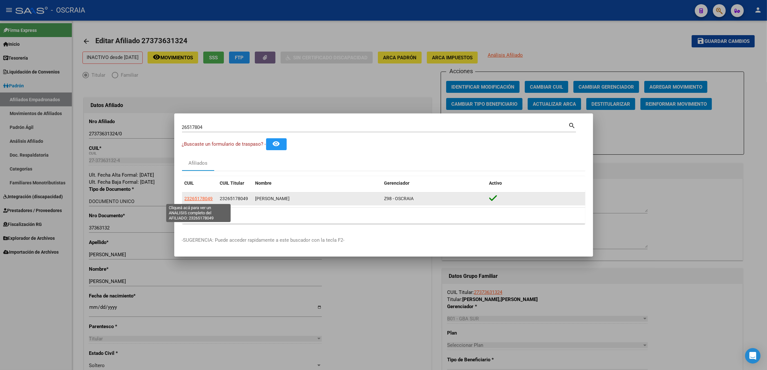
click at [190, 197] on span "23265178049" at bounding box center [199, 198] width 28 height 5
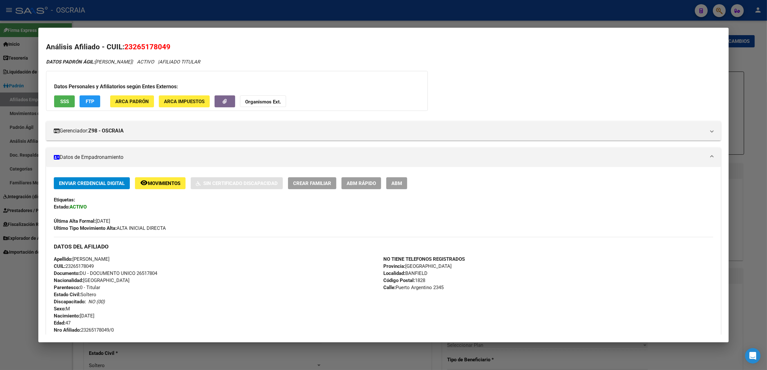
click at [69, 105] on button "SSS" at bounding box center [64, 101] width 21 height 12
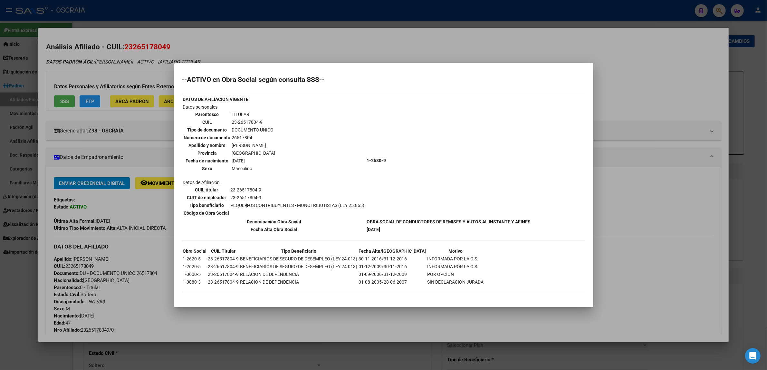
click at [589, 250] on mat-dialog-content "--ACTIVO en Obra Social según consulta SSS-- DATOS DE AFILIACION VIGENTE Datos …" at bounding box center [383, 185] width 419 height 229
click at [244, 33] on div at bounding box center [383, 185] width 767 height 370
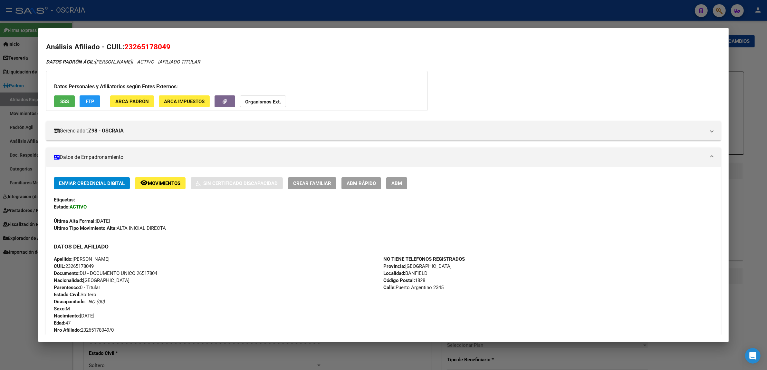
click at [241, 15] on div at bounding box center [383, 185] width 767 height 370
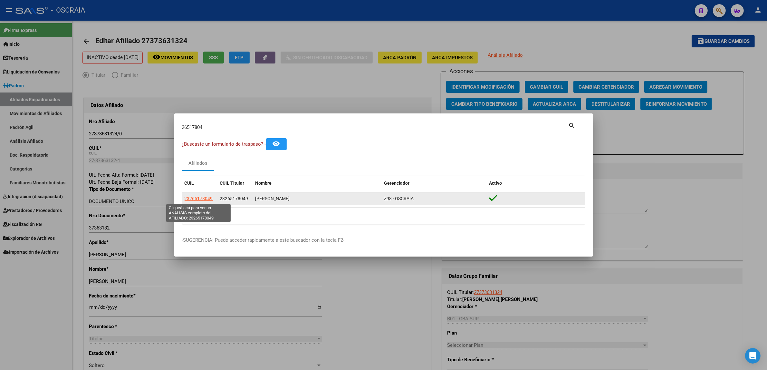
click at [200, 199] on span "23265178049" at bounding box center [199, 198] width 28 height 5
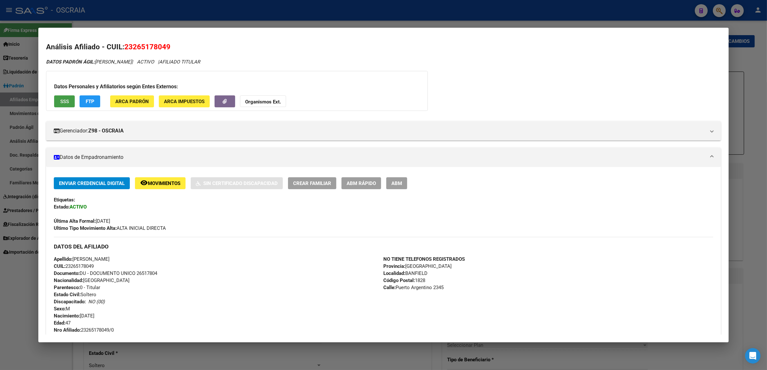
click at [63, 100] on span "SSS" at bounding box center [64, 102] width 9 height 6
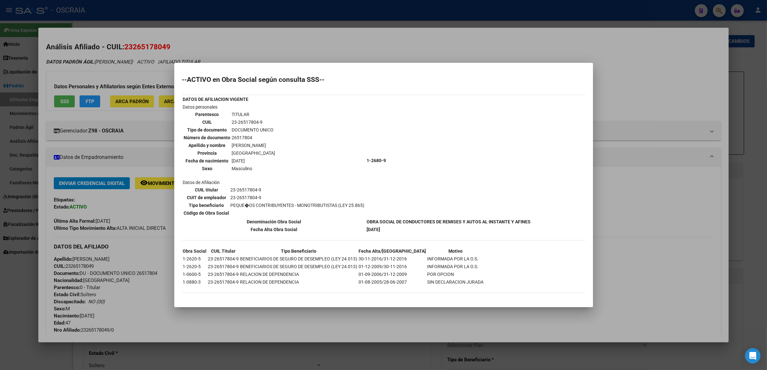
click at [207, 39] on div at bounding box center [383, 185] width 767 height 370
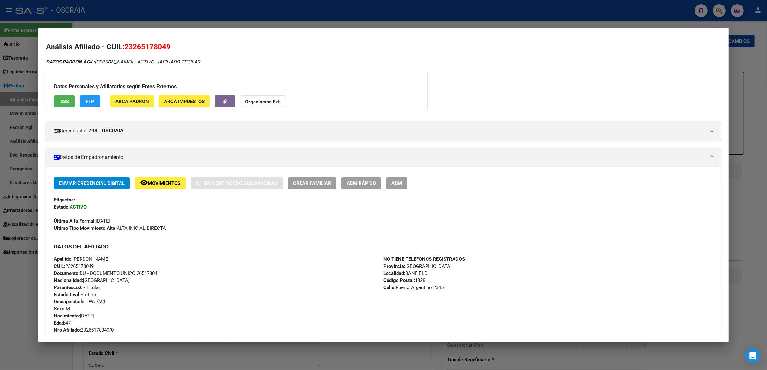
click at [206, 16] on div at bounding box center [383, 185] width 767 height 370
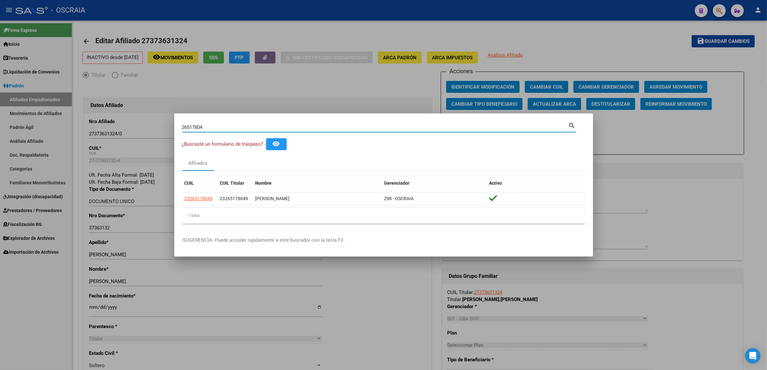
drag, startPoint x: 207, startPoint y: 125, endPoint x: 85, endPoint y: 125, distance: 121.8
click at [85, 125] on div "26517804 Buscar (apellido, dni, cuil, nro traspaso, cuit, obra social) search ¿…" at bounding box center [383, 185] width 767 height 370
type input "1"
type input "24429783"
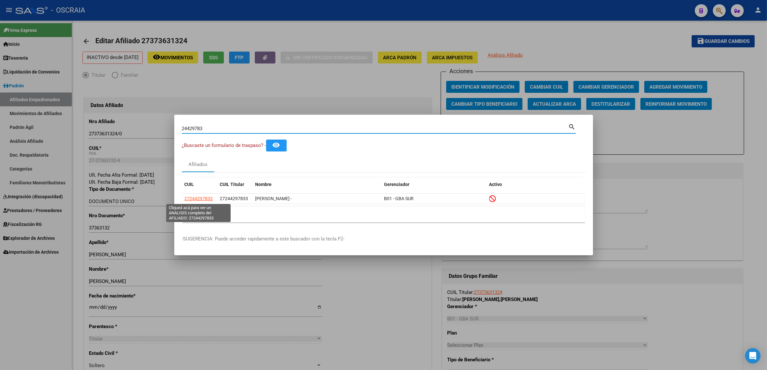
click at [203, 206] on datatable-body "27244297833 27244297833 [PERSON_NAME] - B01 - GBA SUR" at bounding box center [383, 200] width 403 height 13
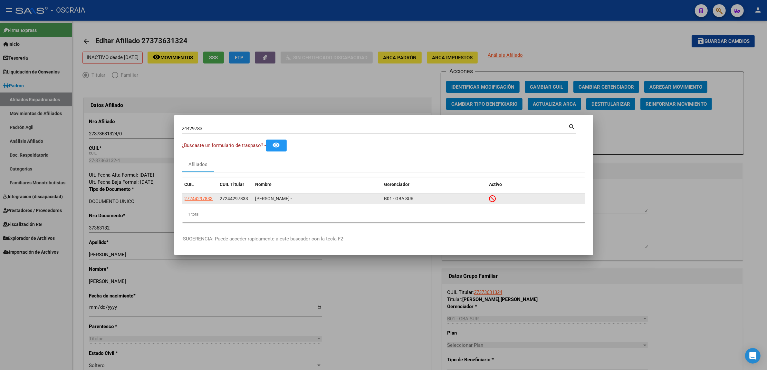
click at [196, 201] on app-link-go-to "27244297833" at bounding box center [199, 198] width 28 height 7
click at [196, 201] on span "27244297833" at bounding box center [199, 198] width 28 height 5
type textarea "27244297833"
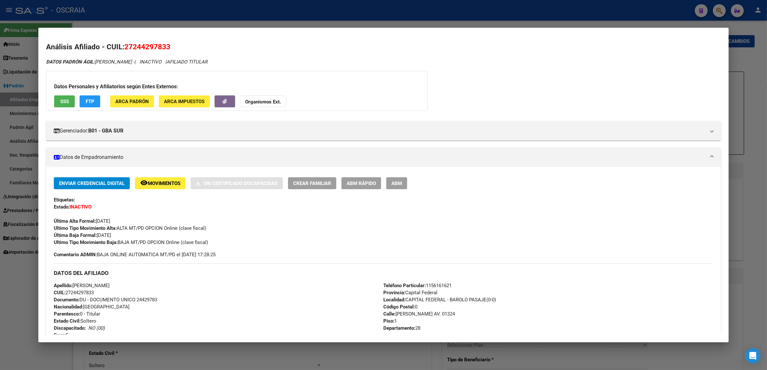
click at [157, 45] on span "27244297833" at bounding box center [147, 47] width 46 height 8
click at [158, 46] on span "27244297833" at bounding box center [147, 47] width 46 height 8
copy span "27244297833"
click at [60, 99] on span "SSS" at bounding box center [64, 102] width 9 height 6
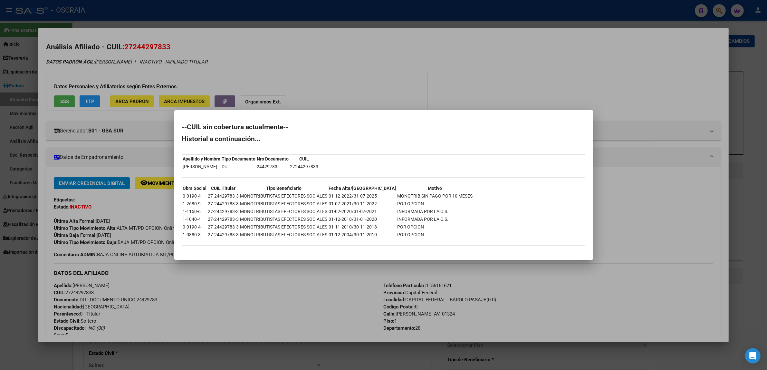
drag, startPoint x: 184, startPoint y: 203, endPoint x: 409, endPoint y: 204, distance: 224.9
click at [409, 204] on tr "1-2680-9 27-24429783-3 MONOTRIBUTISTAS EFECTORES SOCIALES 01-07-2021/30-11-2022…" at bounding box center [328, 203] width 291 height 7
click at [310, 74] on div at bounding box center [383, 185] width 767 height 370
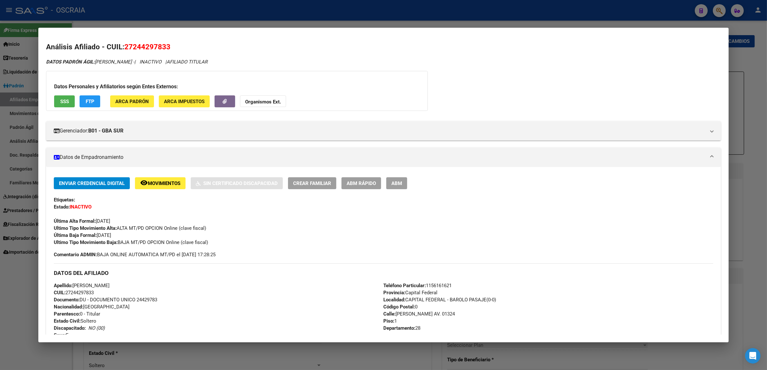
click at [239, 10] on div at bounding box center [383, 185] width 767 height 370
